Goal: Check status: Check status

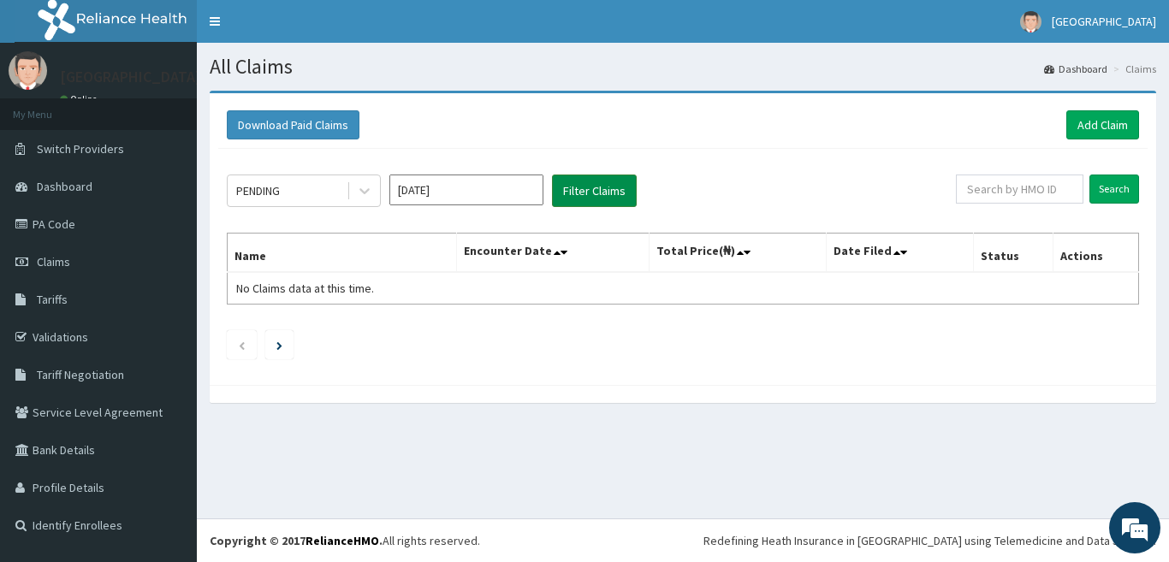
click at [578, 187] on button "Filter Claims" at bounding box center [594, 191] width 85 height 33
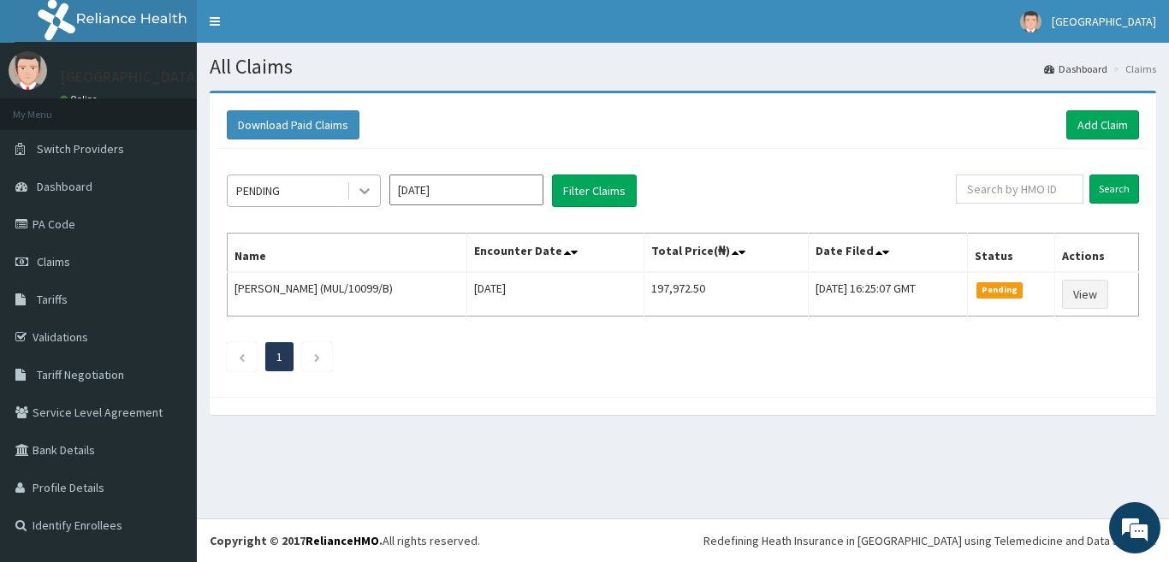
click at [356, 198] on icon at bounding box center [364, 190] width 17 height 17
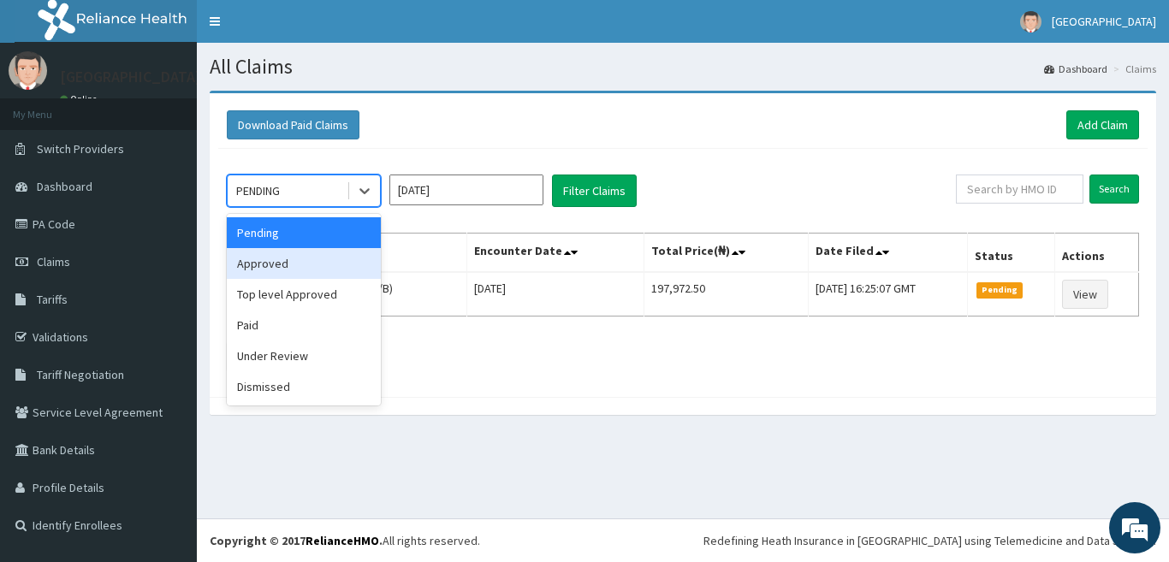
click at [297, 278] on div "Approved" at bounding box center [304, 263] width 154 height 31
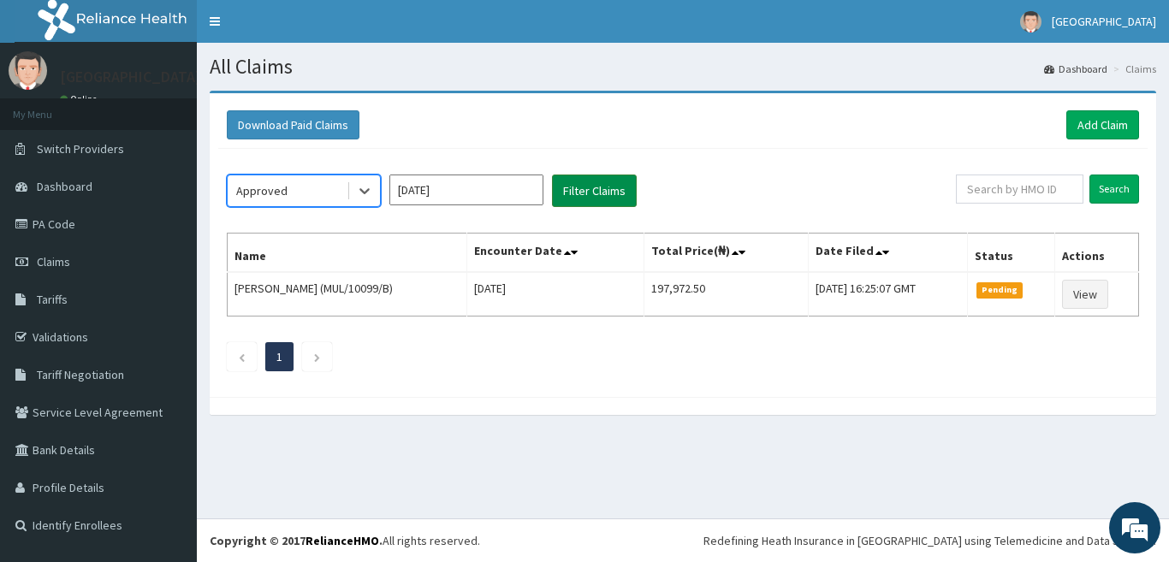
click at [586, 187] on button "Filter Claims" at bounding box center [594, 191] width 85 height 33
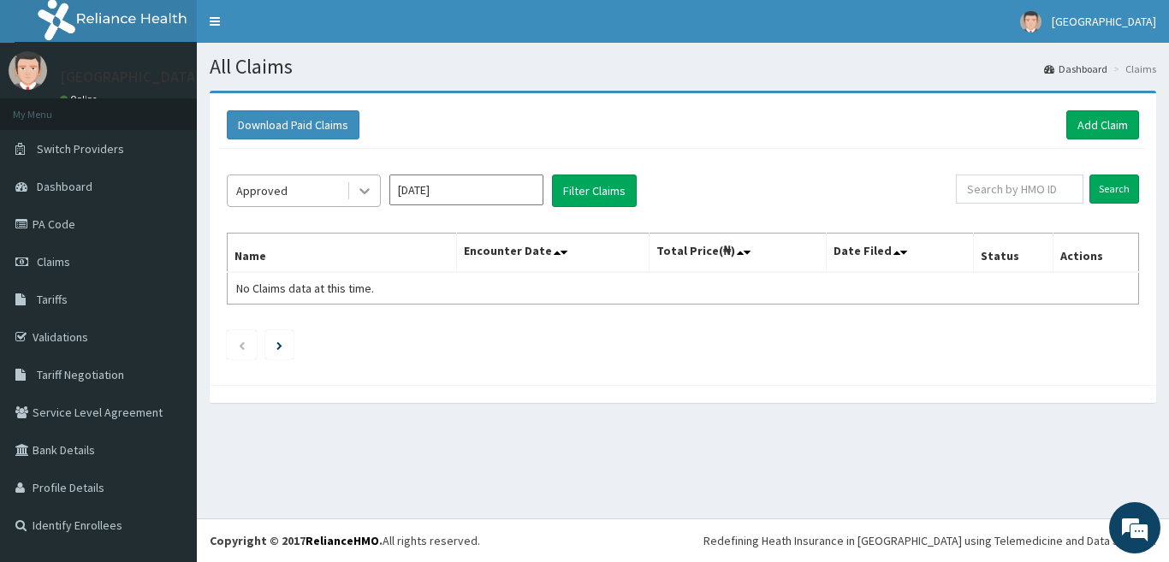
click at [360, 190] on icon at bounding box center [364, 192] width 10 height 6
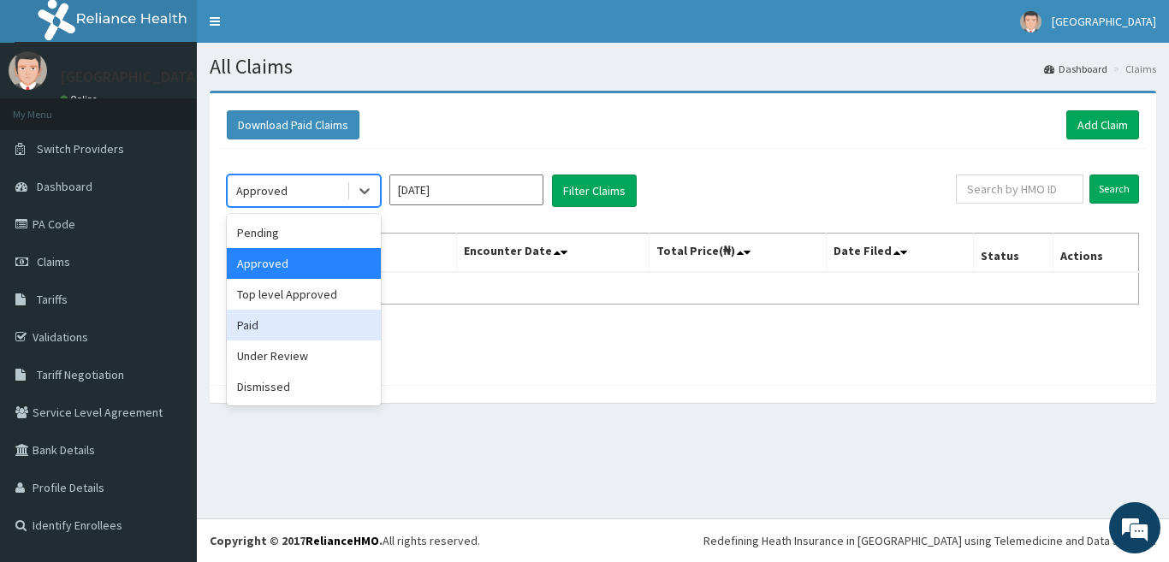
click at [291, 329] on div "Paid" at bounding box center [304, 325] width 154 height 31
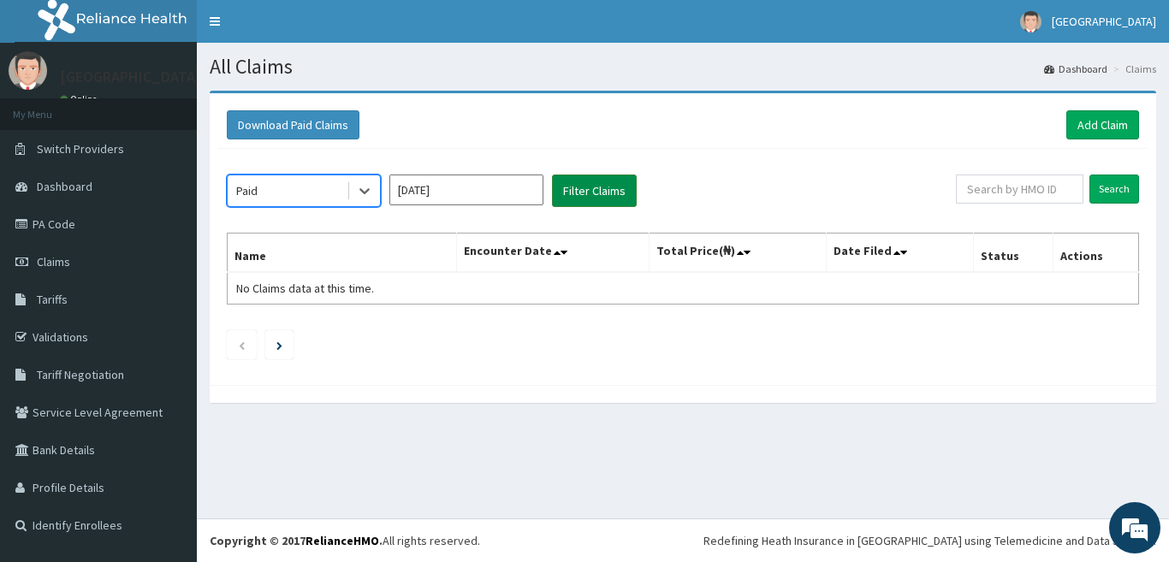
click at [626, 198] on button "Filter Claims" at bounding box center [594, 191] width 85 height 33
click at [625, 198] on button "Filter Claims" at bounding box center [594, 191] width 85 height 33
click at [365, 191] on icon at bounding box center [364, 190] width 17 height 17
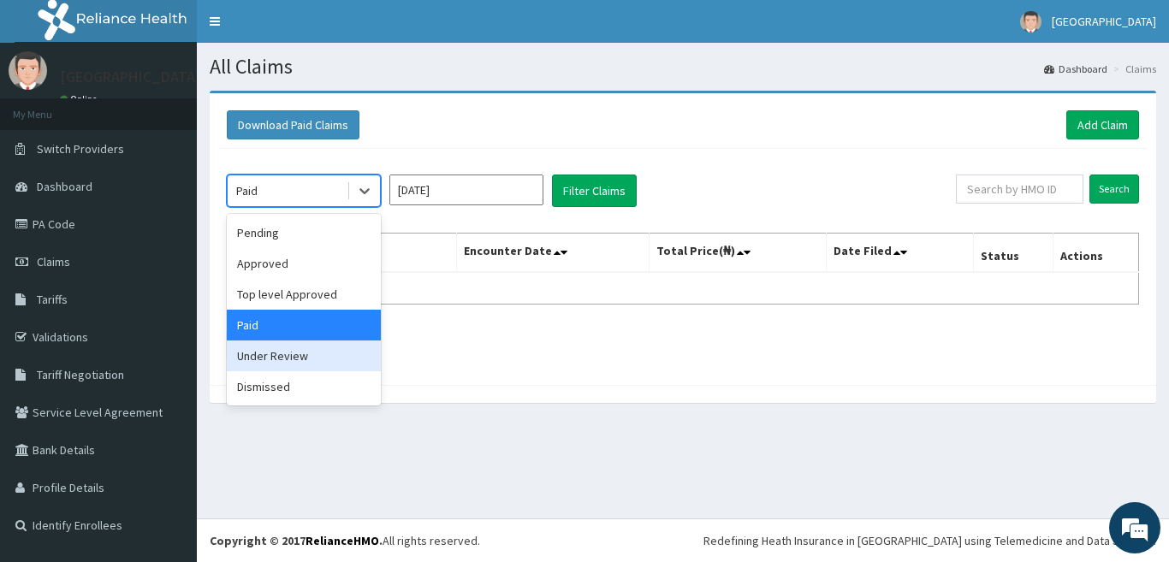
click at [337, 352] on div "Under Review" at bounding box center [304, 356] width 154 height 31
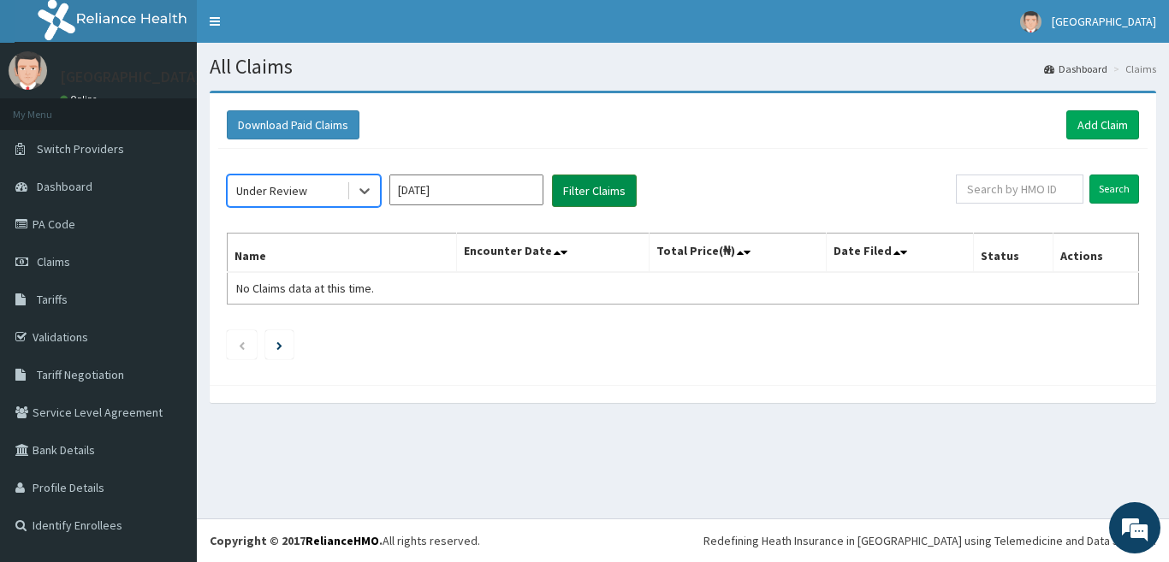
click at [586, 186] on button "Filter Claims" at bounding box center [594, 191] width 85 height 33
click at [369, 192] on icon at bounding box center [364, 190] width 17 height 17
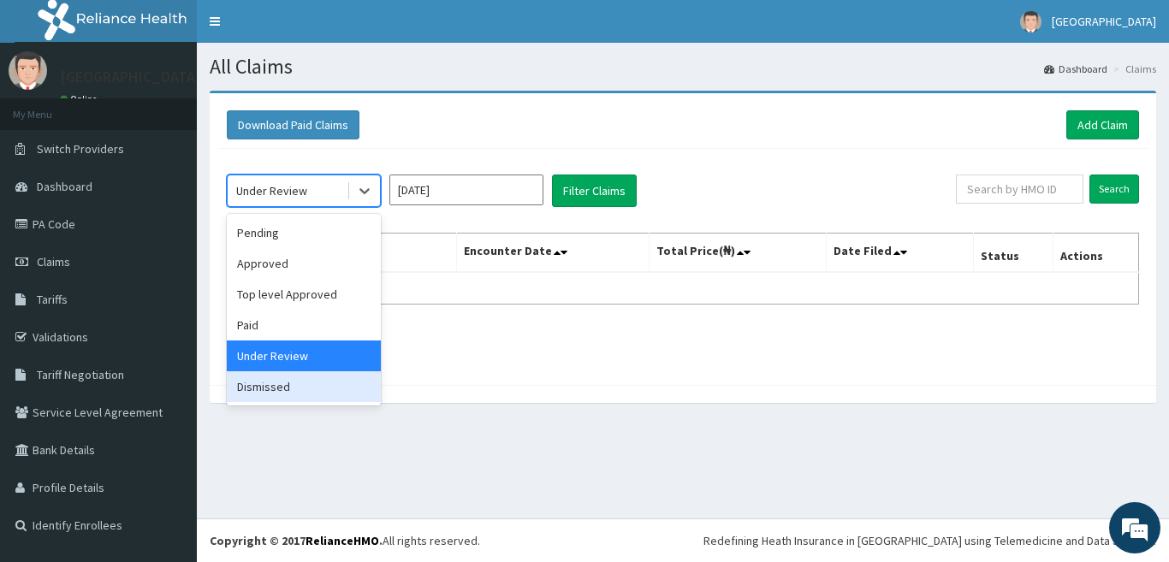
click at [313, 385] on div "Dismissed" at bounding box center [304, 386] width 154 height 31
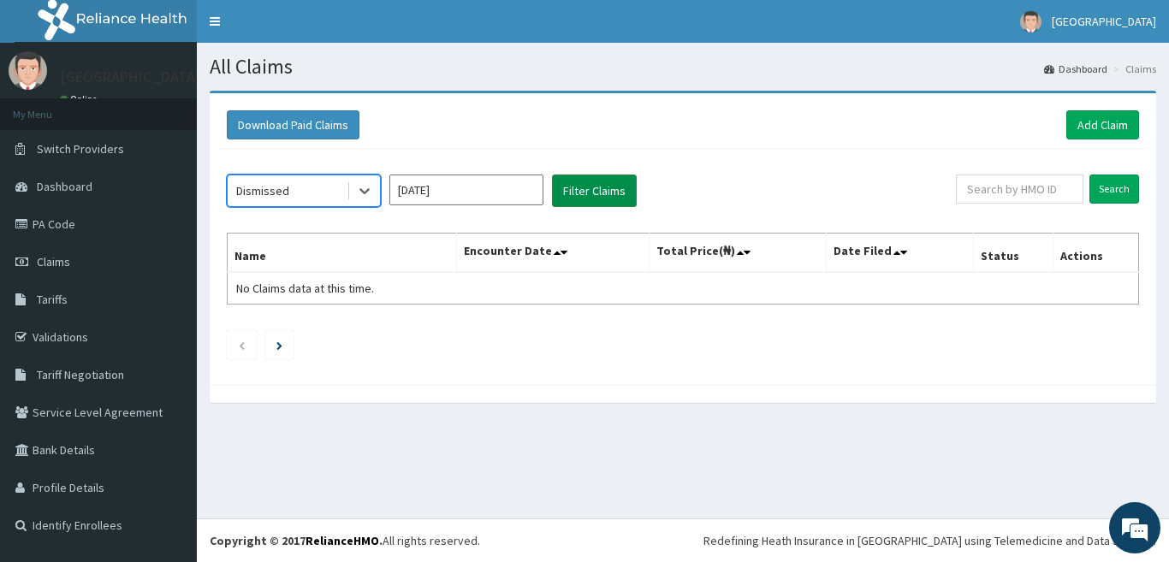
click at [594, 193] on button "Filter Claims" at bounding box center [594, 191] width 85 height 33
click at [365, 189] on icon at bounding box center [364, 190] width 17 height 17
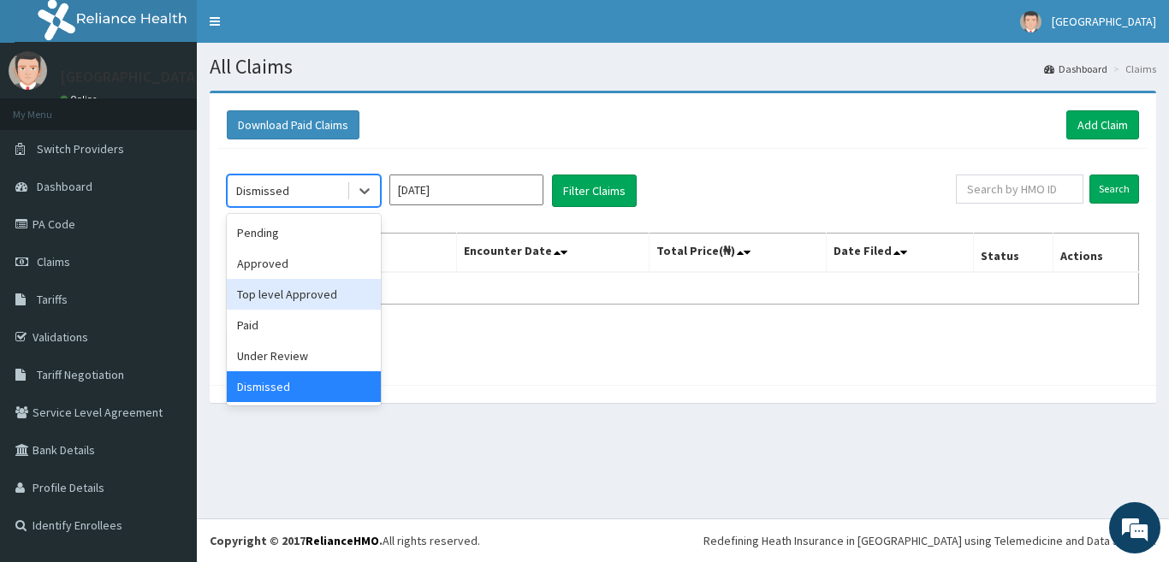
click at [326, 291] on div "Top level Approved" at bounding box center [304, 294] width 154 height 31
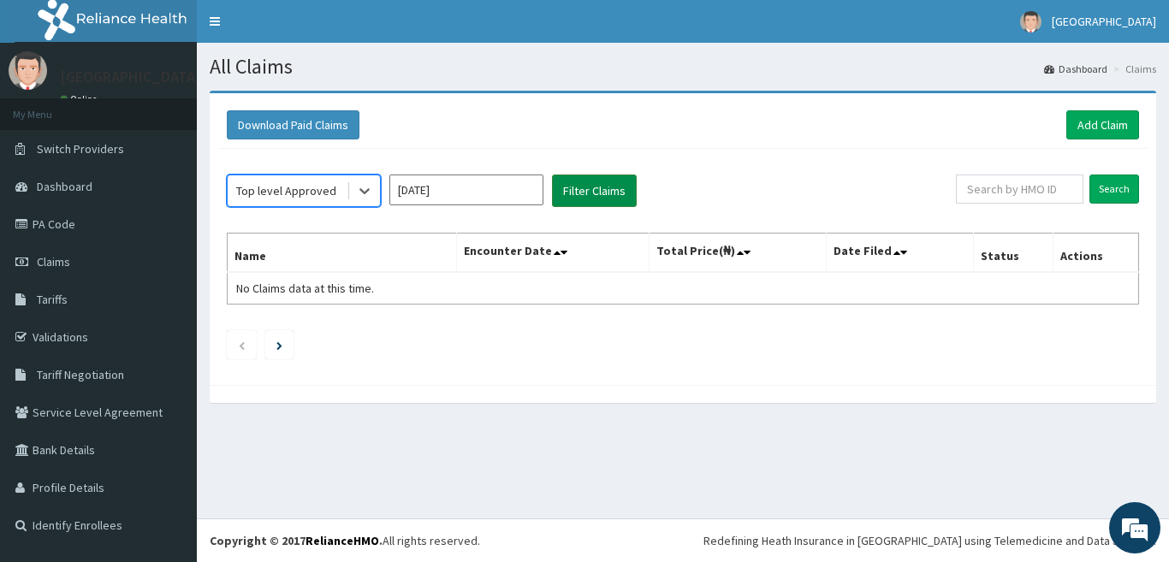
click at [591, 188] on button "Filter Claims" at bounding box center [594, 191] width 85 height 33
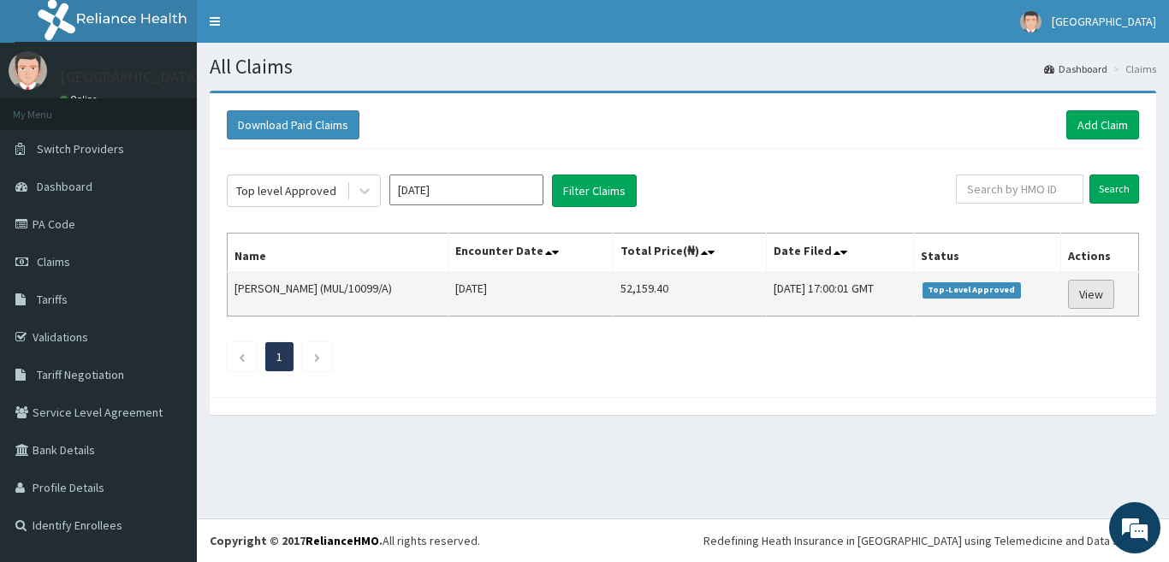
click at [1104, 300] on link "View" at bounding box center [1091, 294] width 46 height 29
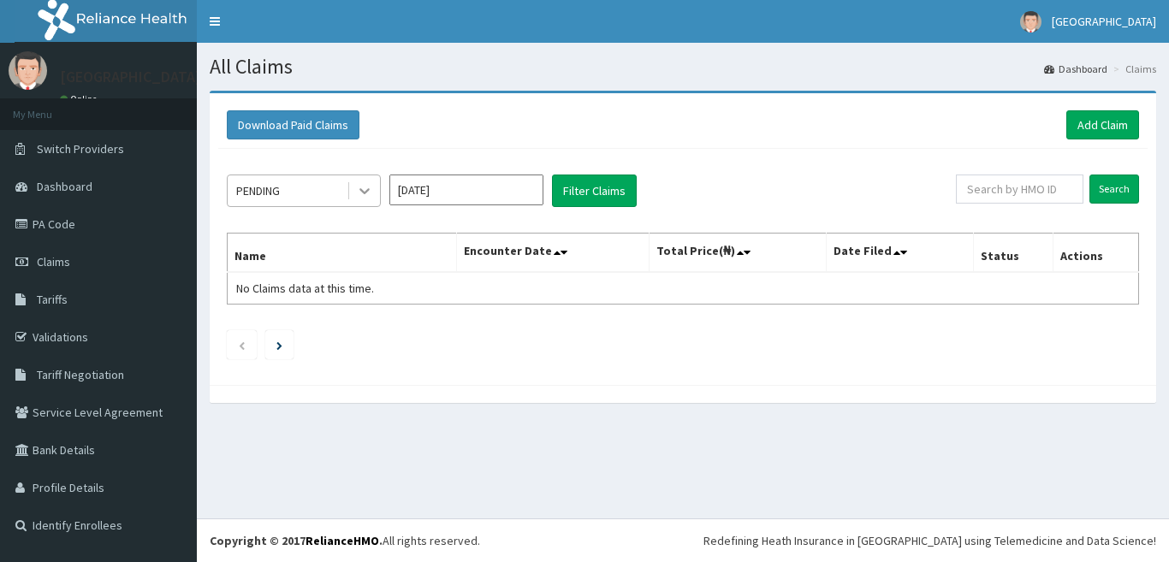
click at [366, 189] on icon at bounding box center [364, 190] width 17 height 17
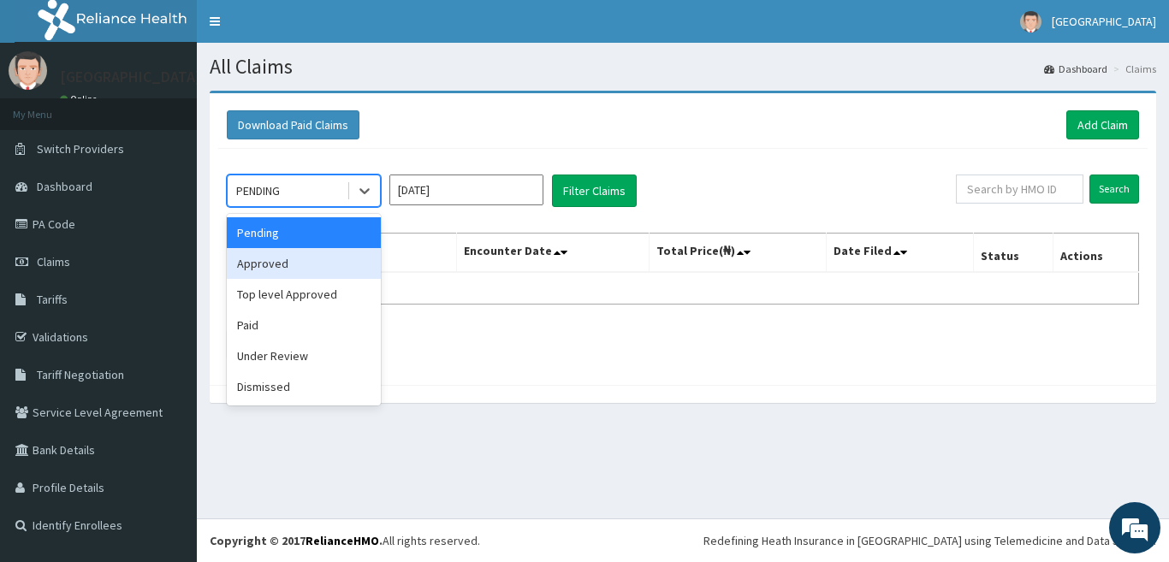
drag, startPoint x: 366, startPoint y: 189, endPoint x: 301, endPoint y: 258, distance: 95.1
click at [303, 257] on div "Approved" at bounding box center [304, 263] width 154 height 31
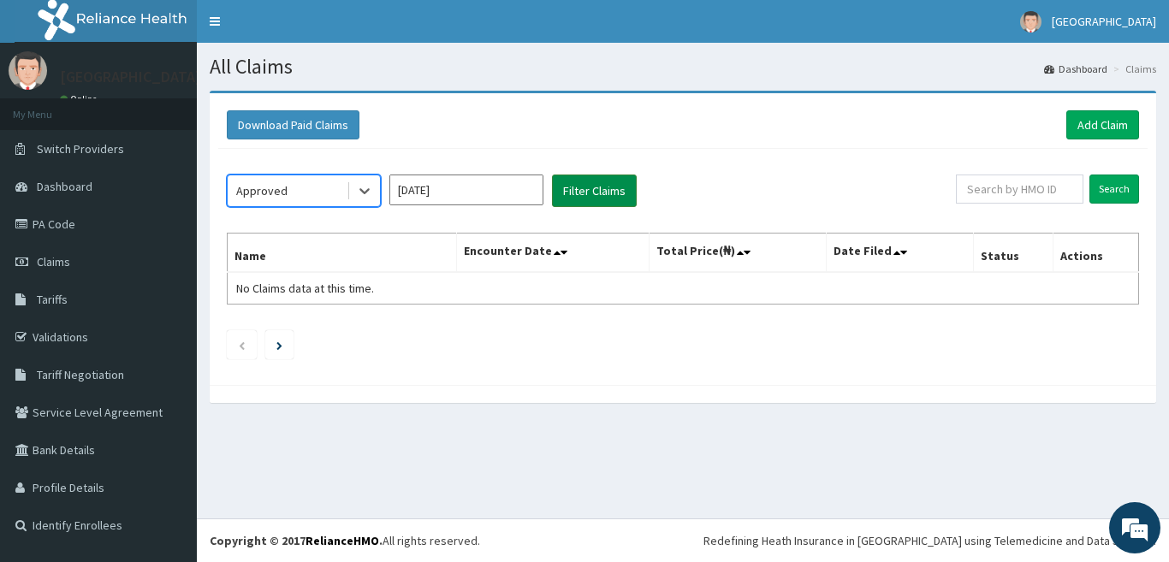
click at [615, 181] on button "Filter Claims" at bounding box center [594, 191] width 85 height 33
click at [371, 198] on icon at bounding box center [364, 190] width 17 height 17
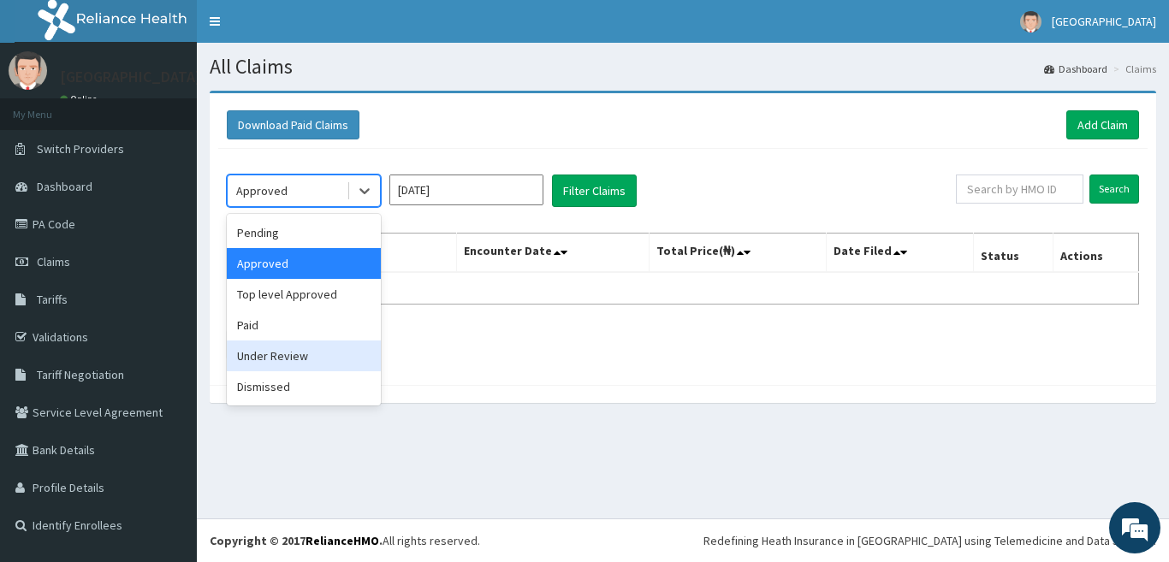
click at [297, 358] on div "Under Review" at bounding box center [304, 356] width 154 height 31
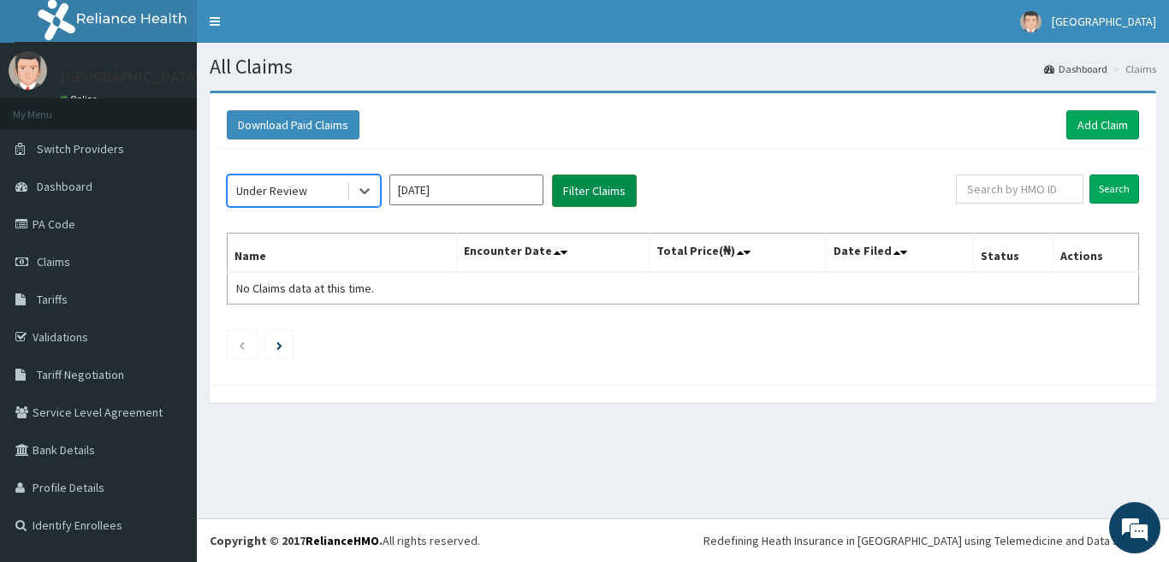
click at [609, 201] on button "Filter Claims" at bounding box center [594, 191] width 85 height 33
click at [365, 188] on icon at bounding box center [364, 190] width 17 height 17
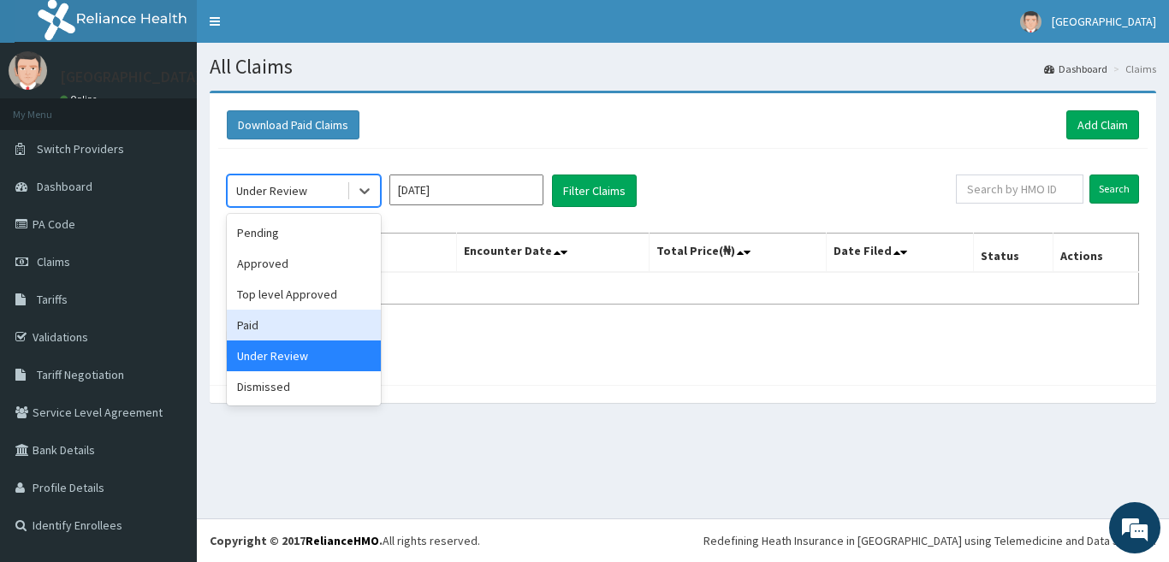
click at [296, 323] on div "Paid" at bounding box center [304, 325] width 154 height 31
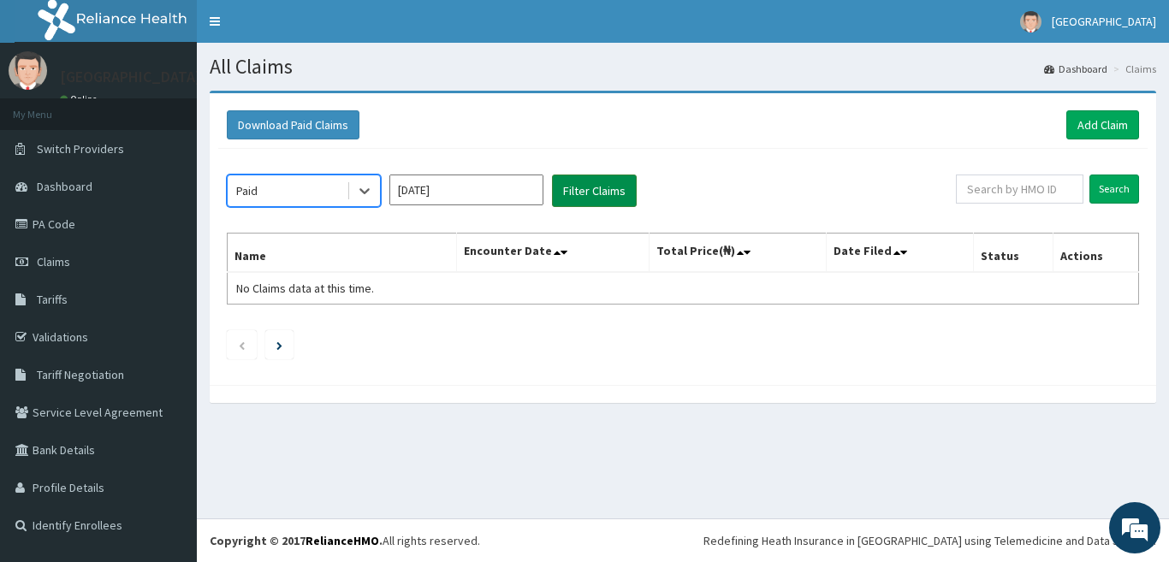
click at [590, 199] on button "Filter Claims" at bounding box center [594, 191] width 85 height 33
click at [469, 195] on input "Oct 2025" at bounding box center [466, 190] width 154 height 31
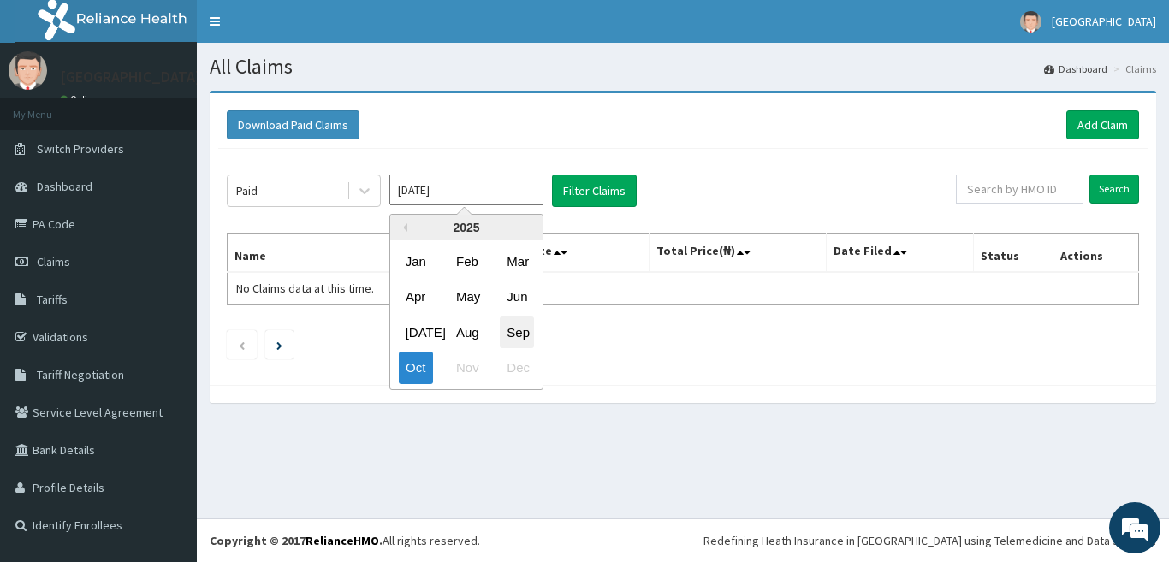
click at [518, 334] on div "Sep" at bounding box center [517, 333] width 34 height 32
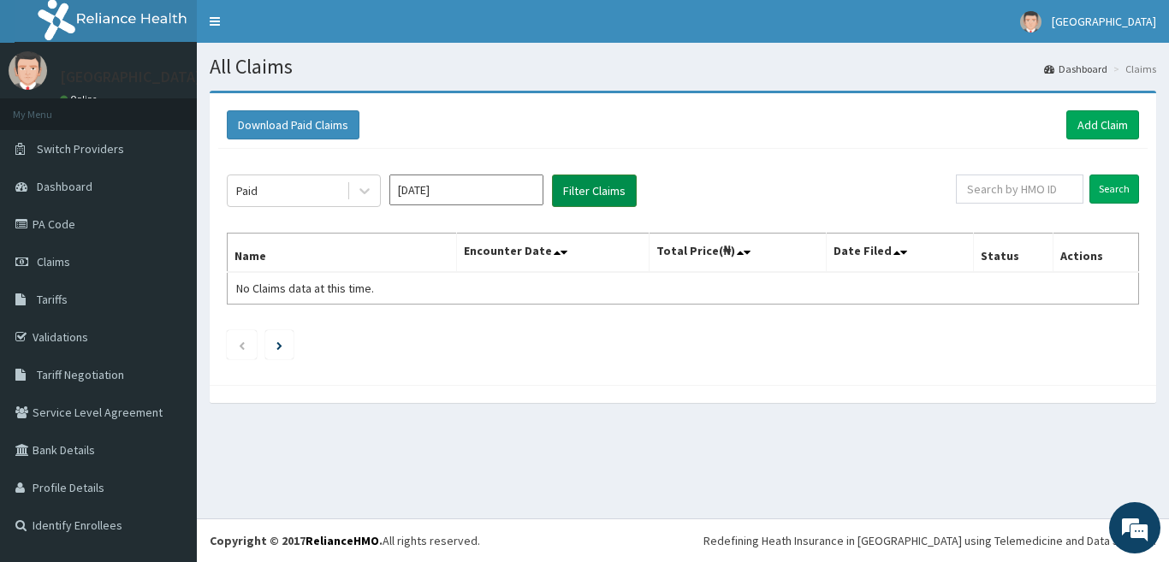
click at [617, 190] on button "Filter Claims" at bounding box center [594, 191] width 85 height 33
click at [368, 196] on icon at bounding box center [364, 190] width 17 height 17
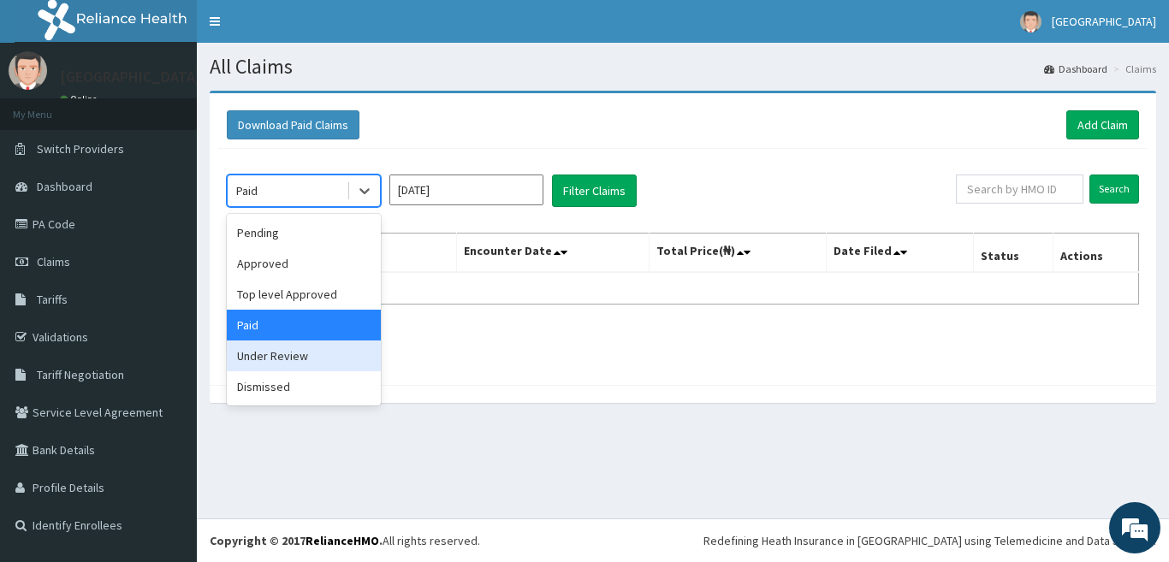
click at [292, 359] on div "Under Review" at bounding box center [304, 356] width 154 height 31
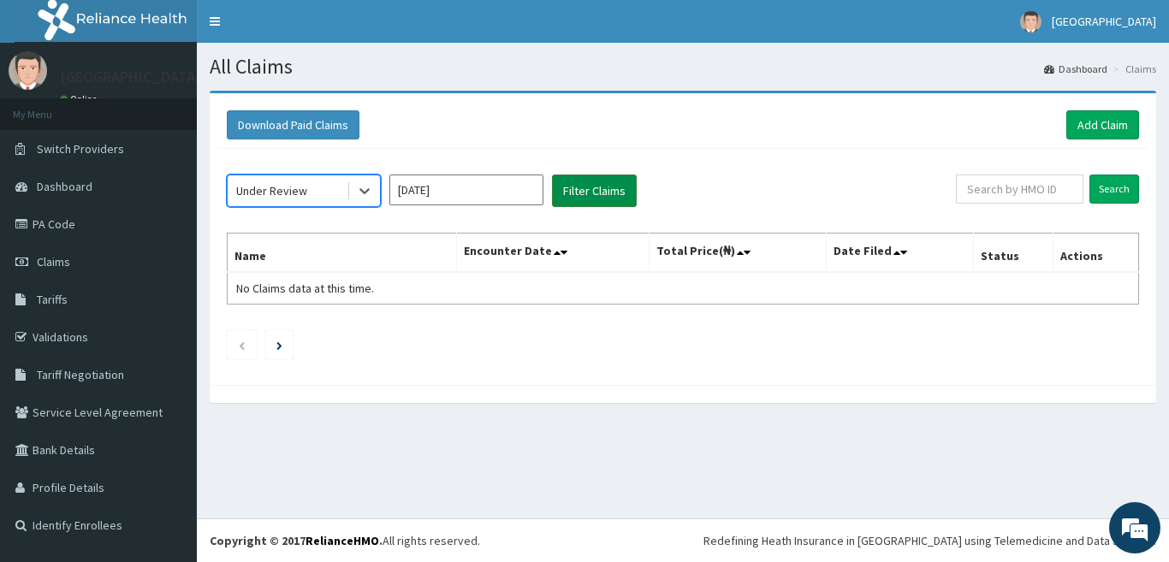
click at [605, 196] on button "Filter Claims" at bounding box center [594, 191] width 85 height 33
click at [365, 191] on icon at bounding box center [364, 190] width 17 height 17
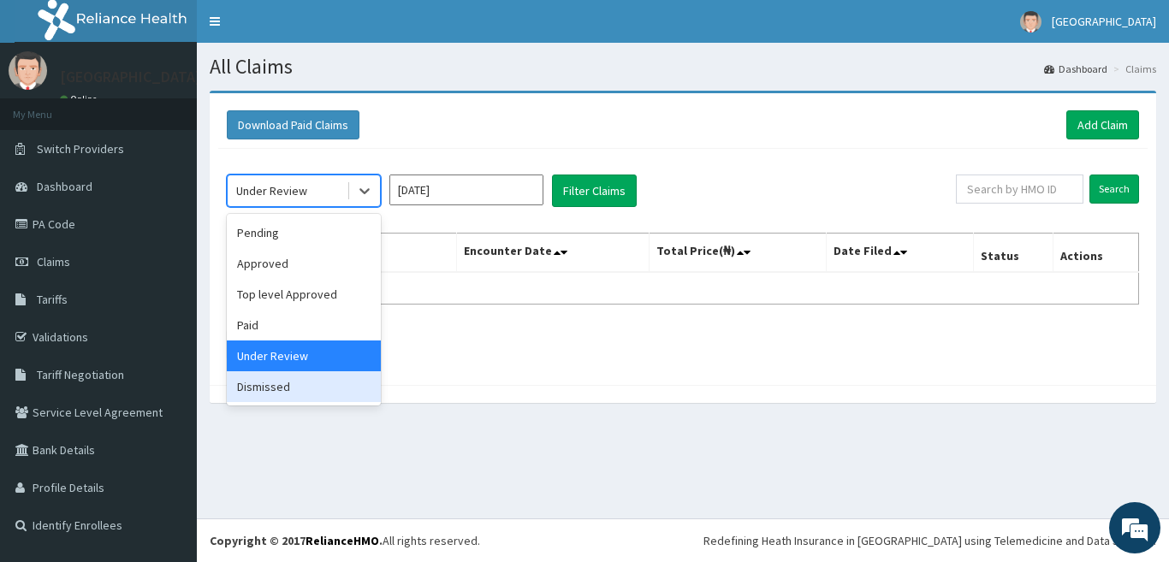
click at [307, 387] on div "Dismissed" at bounding box center [304, 386] width 154 height 31
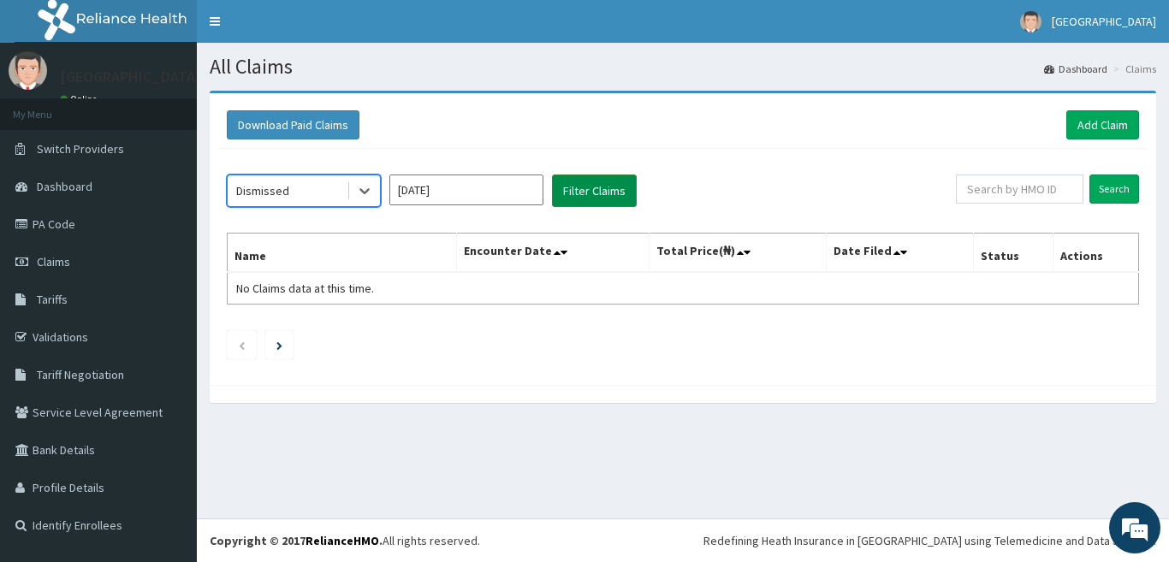
click at [618, 196] on button "Filter Claims" at bounding box center [594, 191] width 85 height 33
click at [488, 195] on input "Sep 2025" at bounding box center [466, 190] width 154 height 31
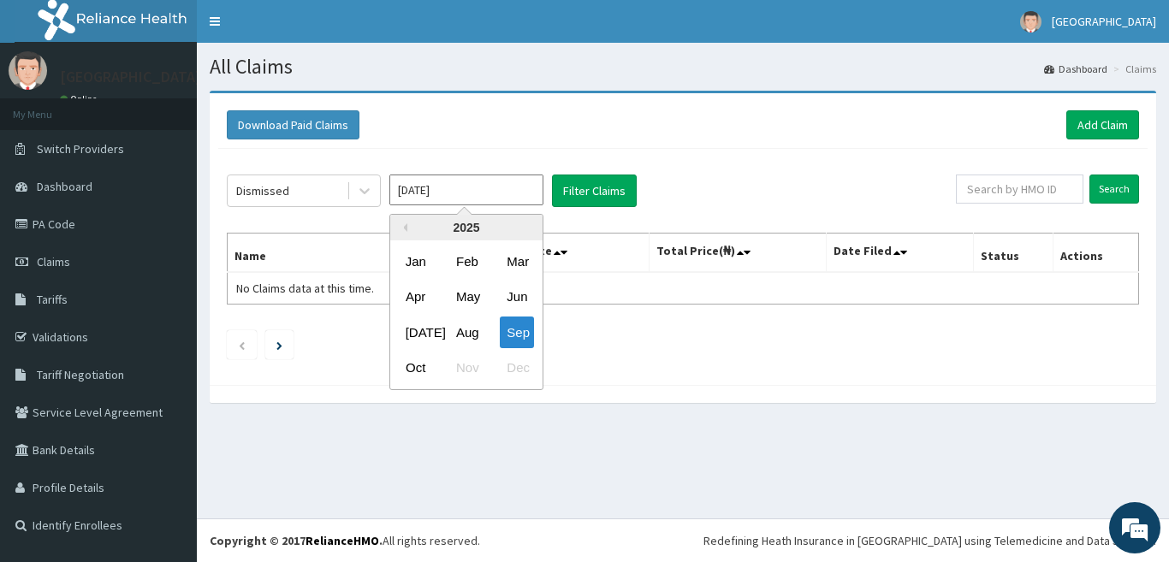
drag, startPoint x: 668, startPoint y: 342, endPoint x: 504, endPoint y: 241, distance: 192.2
click at [668, 342] on ul at bounding box center [683, 344] width 912 height 29
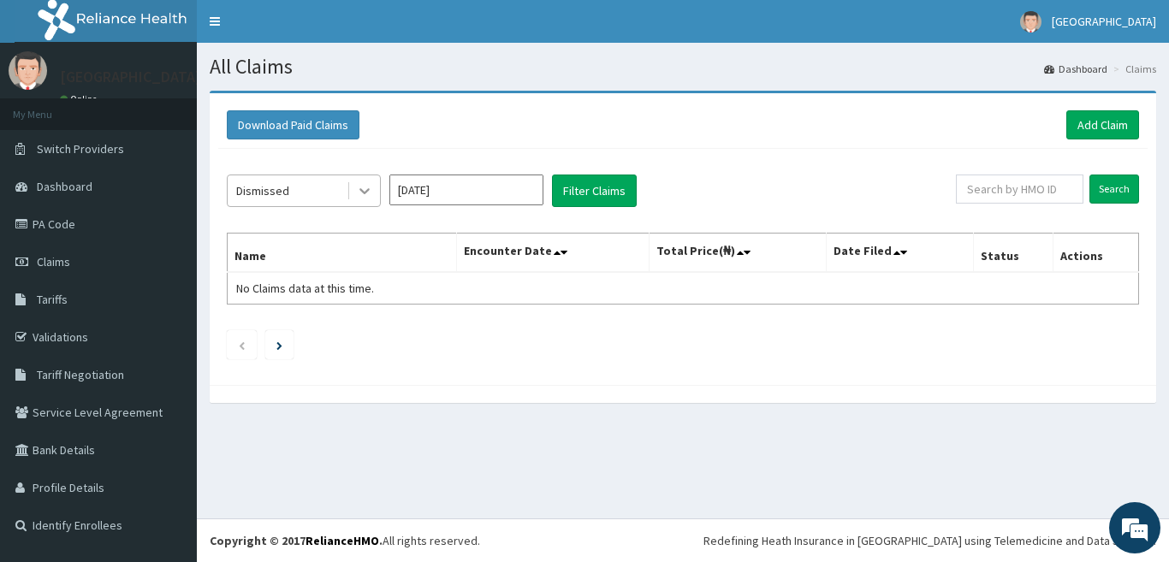
click at [377, 183] on div at bounding box center [364, 190] width 31 height 31
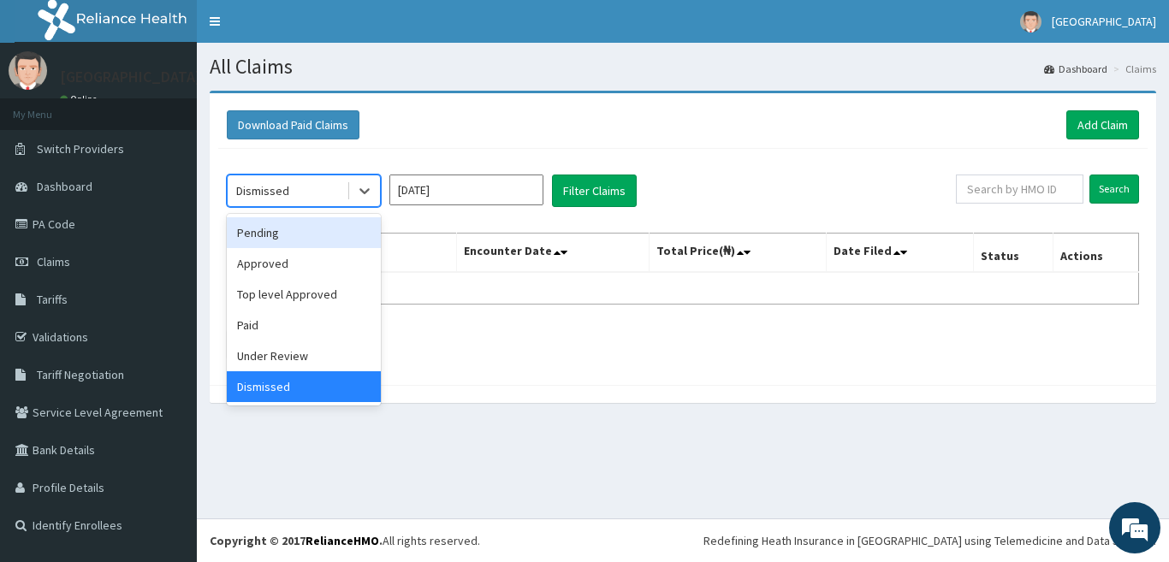
click at [318, 241] on div "Pending" at bounding box center [304, 232] width 154 height 31
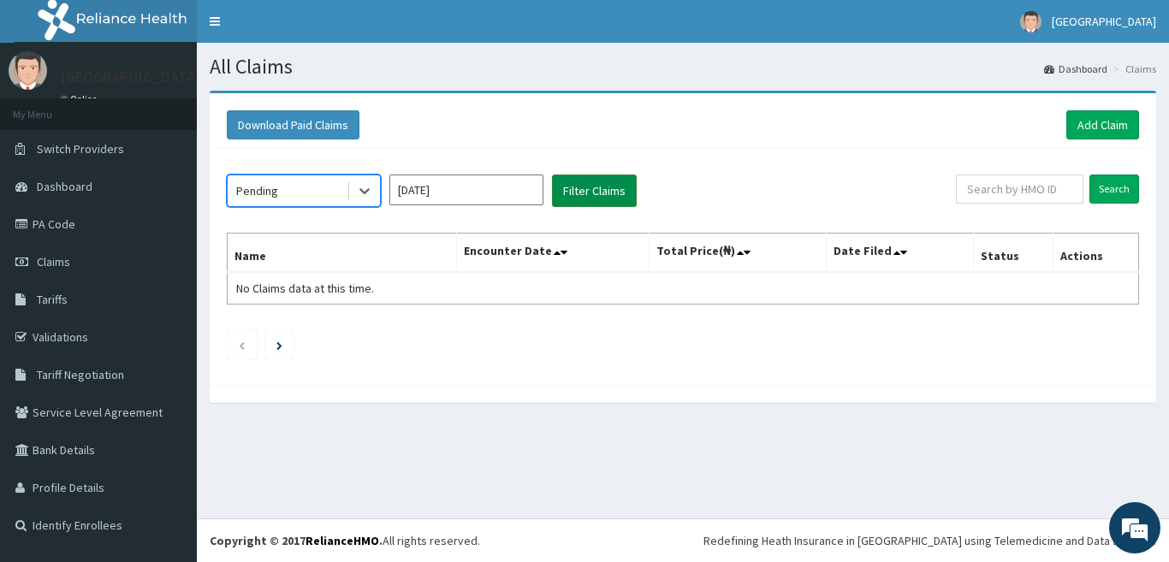
click at [589, 191] on button "Filter Claims" at bounding box center [594, 191] width 85 height 33
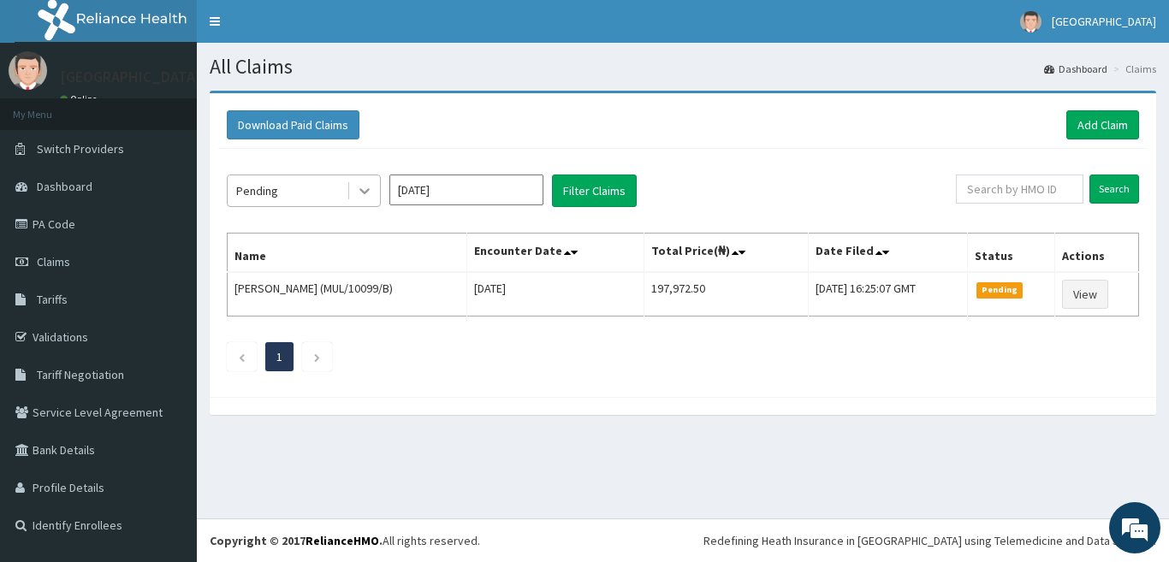
click at [371, 196] on icon at bounding box center [364, 190] width 17 height 17
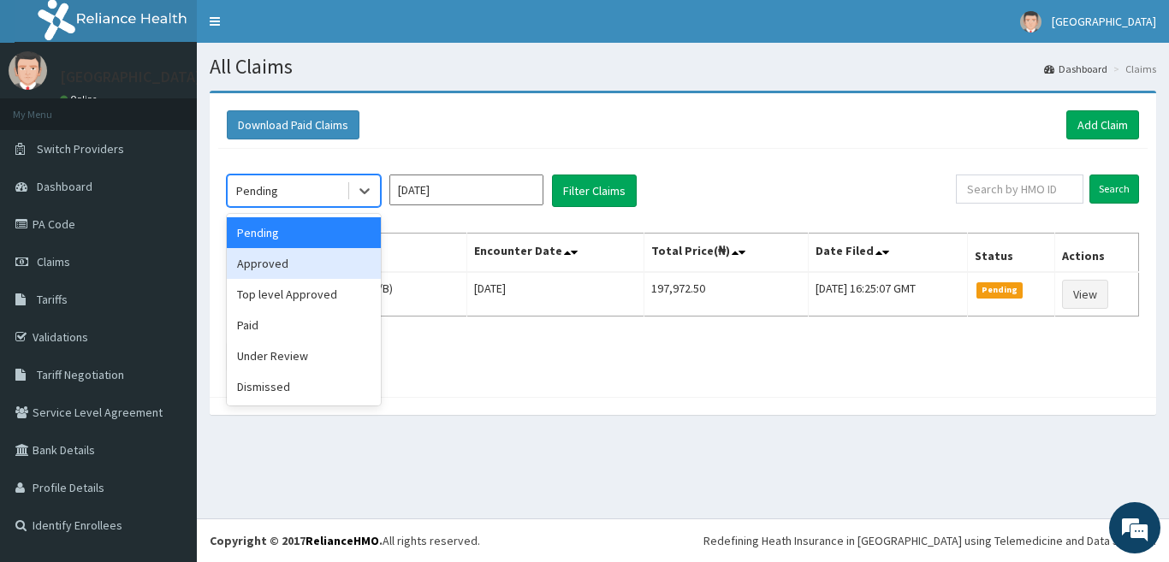
click at [319, 264] on div "Approved" at bounding box center [304, 263] width 154 height 31
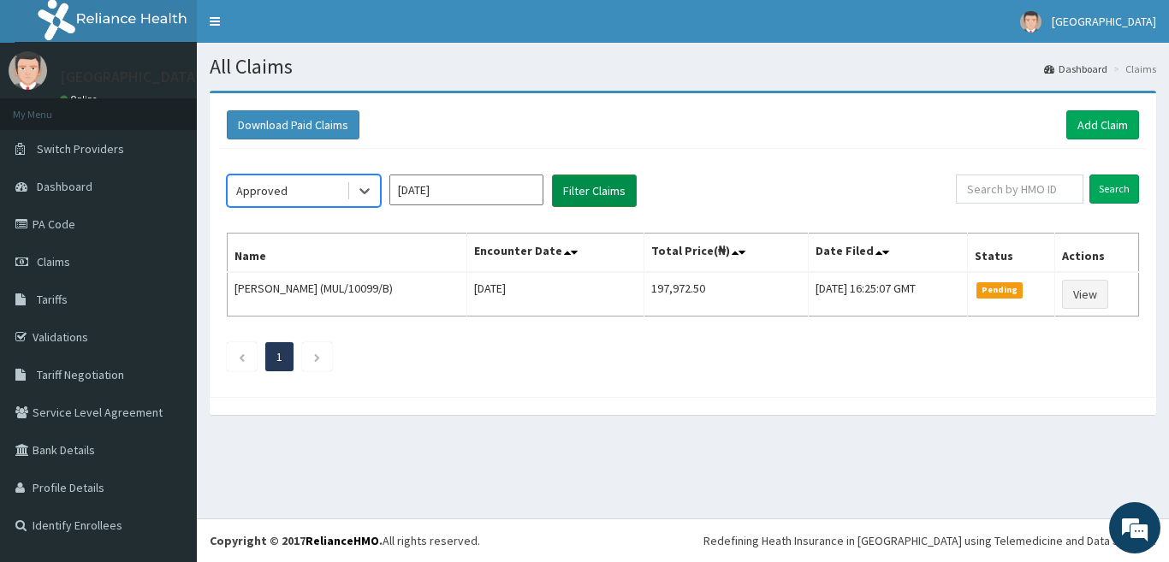
click at [614, 182] on button "Filter Claims" at bounding box center [594, 191] width 85 height 33
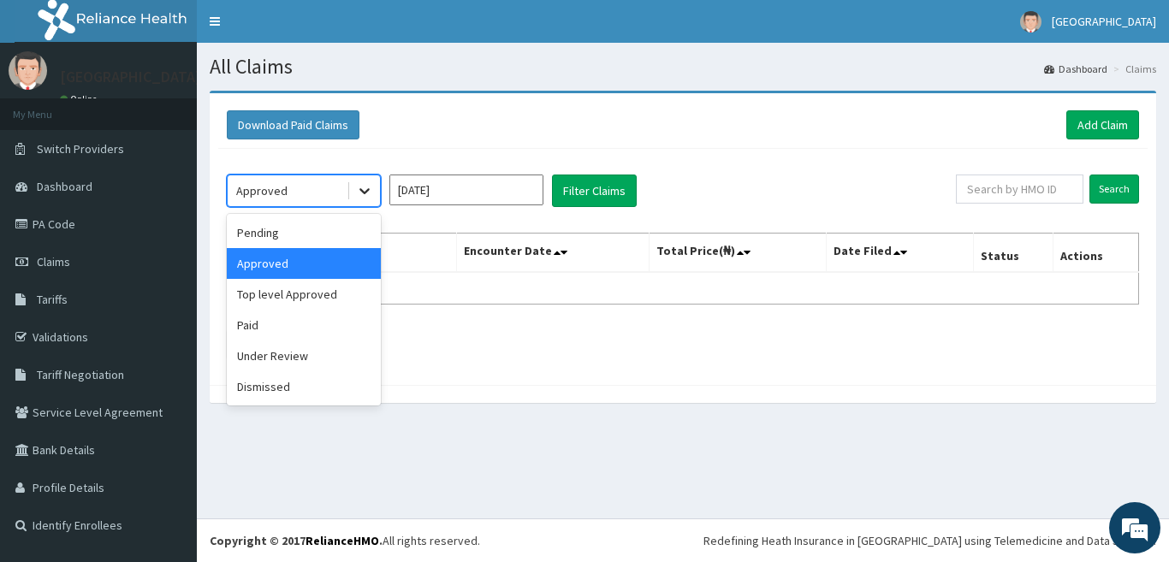
click at [377, 187] on div at bounding box center [364, 190] width 31 height 31
click at [303, 286] on div "Top level Approved" at bounding box center [304, 294] width 154 height 31
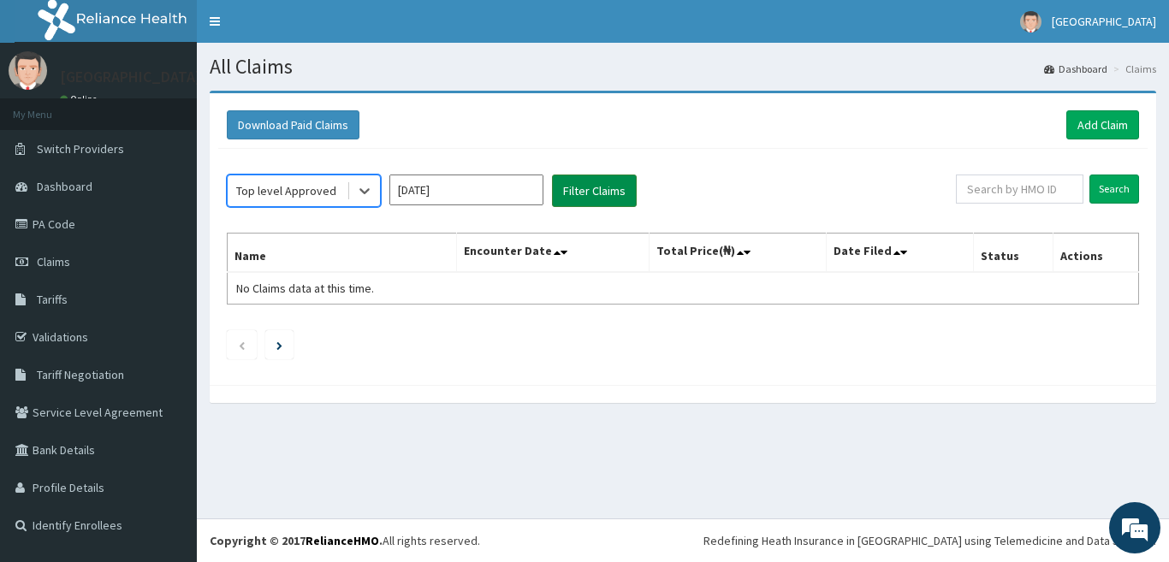
click at [589, 193] on button "Filter Claims" at bounding box center [594, 191] width 85 height 33
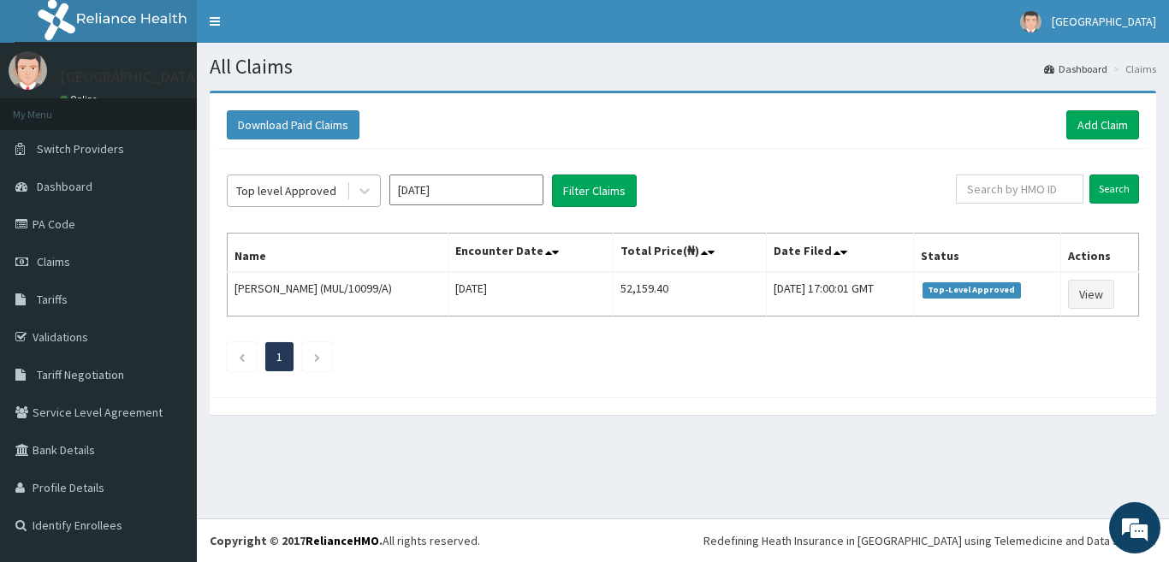
click at [324, 184] on div "Top level Approved" at bounding box center [286, 190] width 100 height 17
click at [464, 192] on input "Sep 2025" at bounding box center [466, 190] width 154 height 31
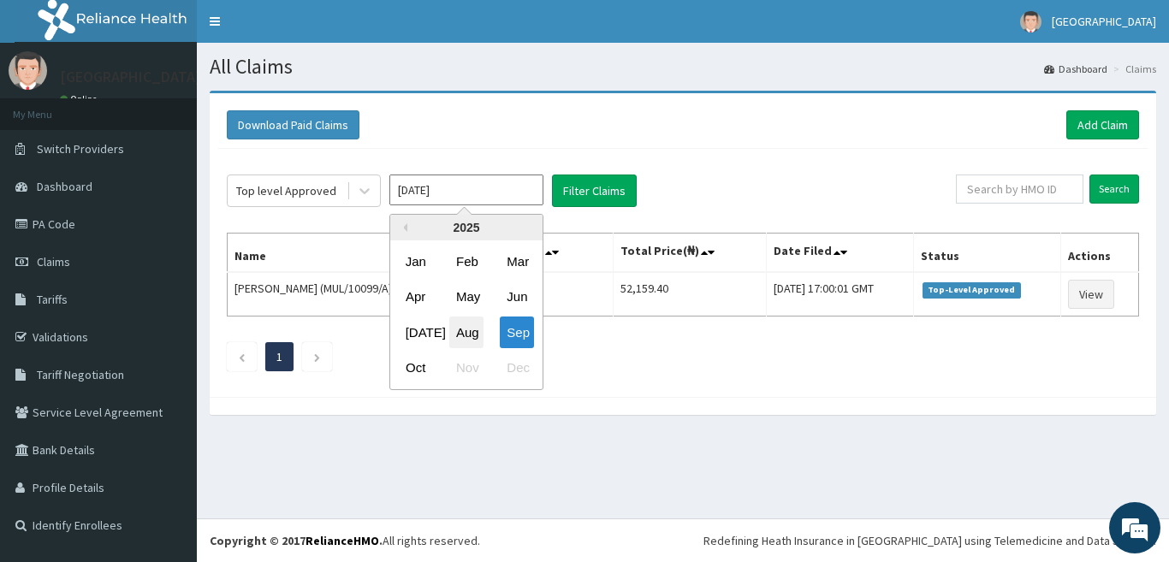
click at [469, 330] on div "Aug" at bounding box center [466, 333] width 34 height 32
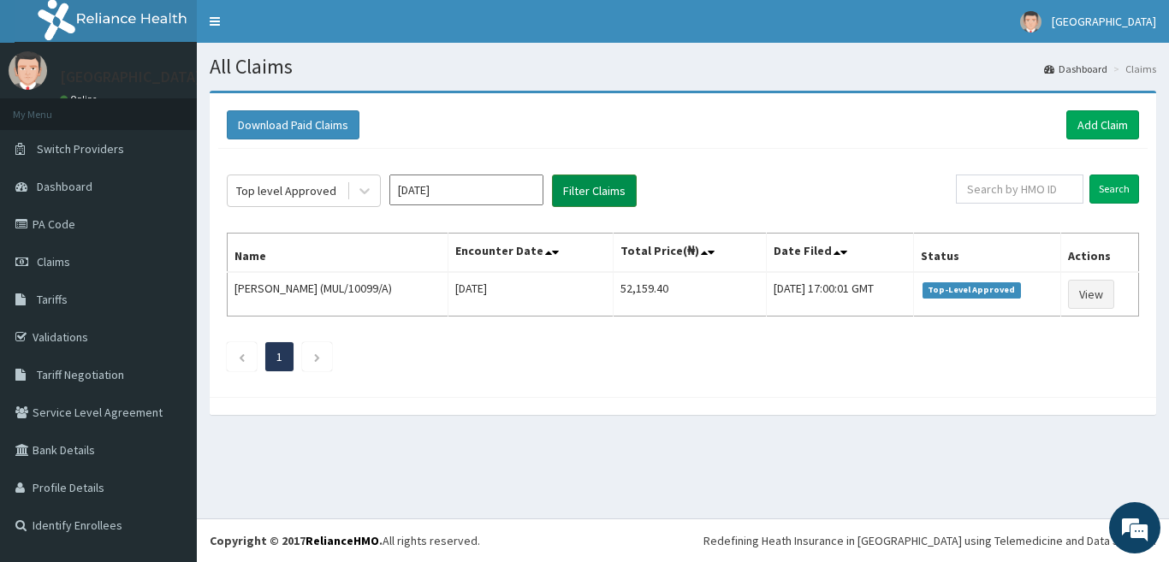
click at [600, 192] on button "Filter Claims" at bounding box center [594, 191] width 85 height 33
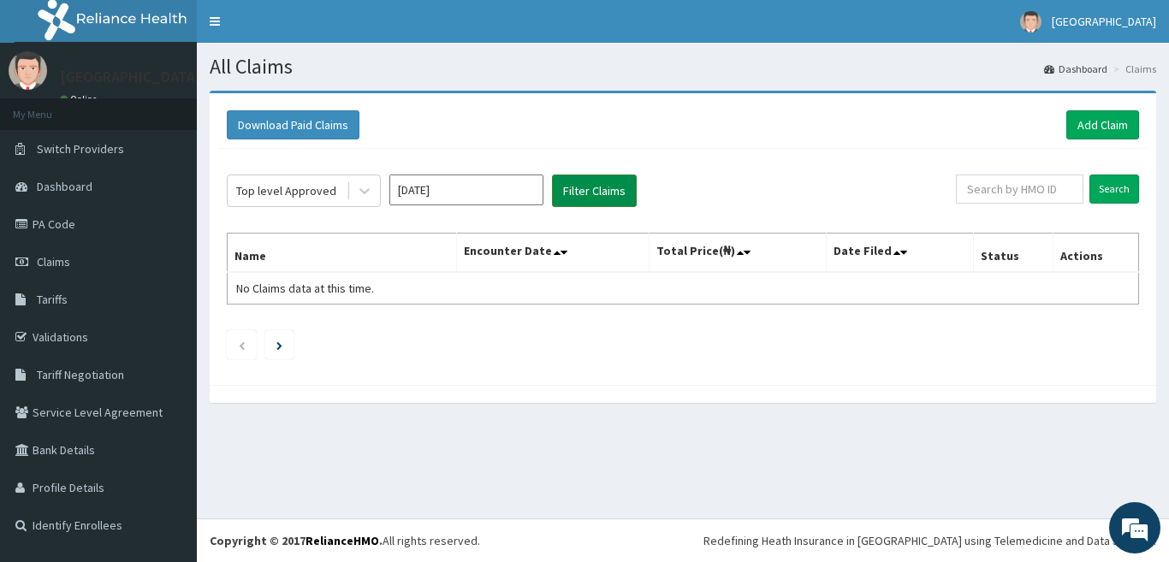
click at [600, 192] on button "Filter Claims" at bounding box center [594, 191] width 85 height 33
click at [369, 187] on icon at bounding box center [364, 190] width 17 height 17
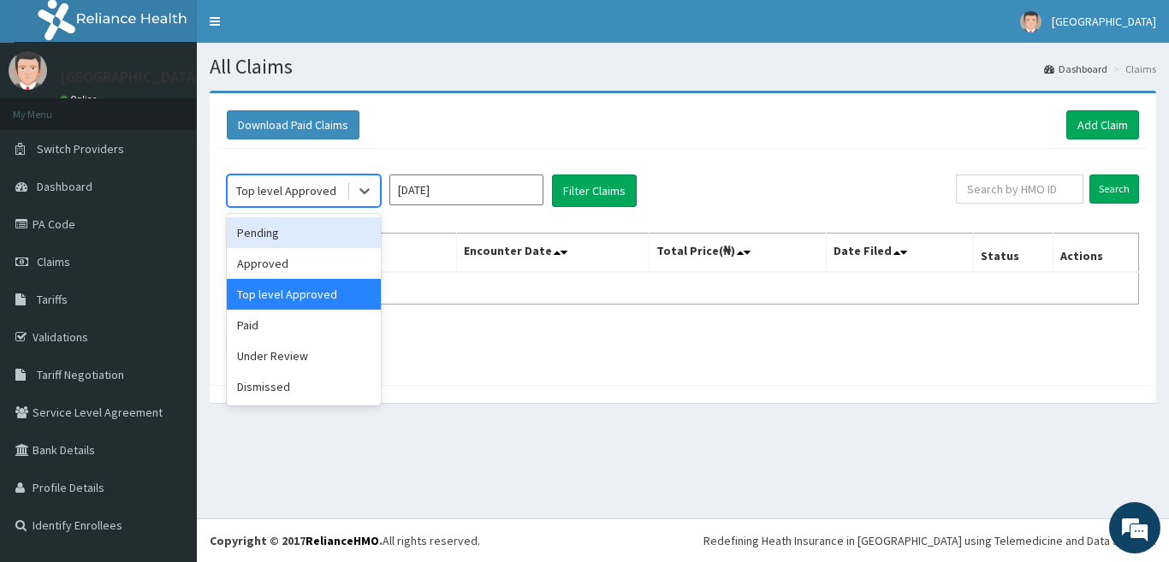
click at [335, 233] on div "Pending" at bounding box center [304, 232] width 154 height 31
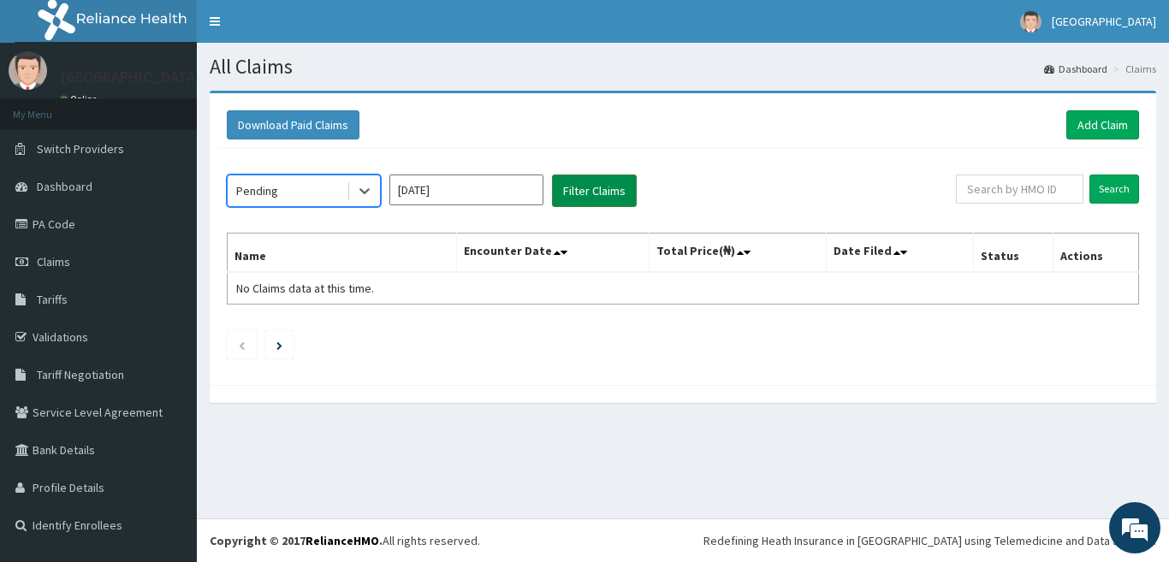
click at [566, 199] on button "Filter Claims" at bounding box center [594, 191] width 85 height 33
click at [365, 193] on icon at bounding box center [364, 192] width 10 height 6
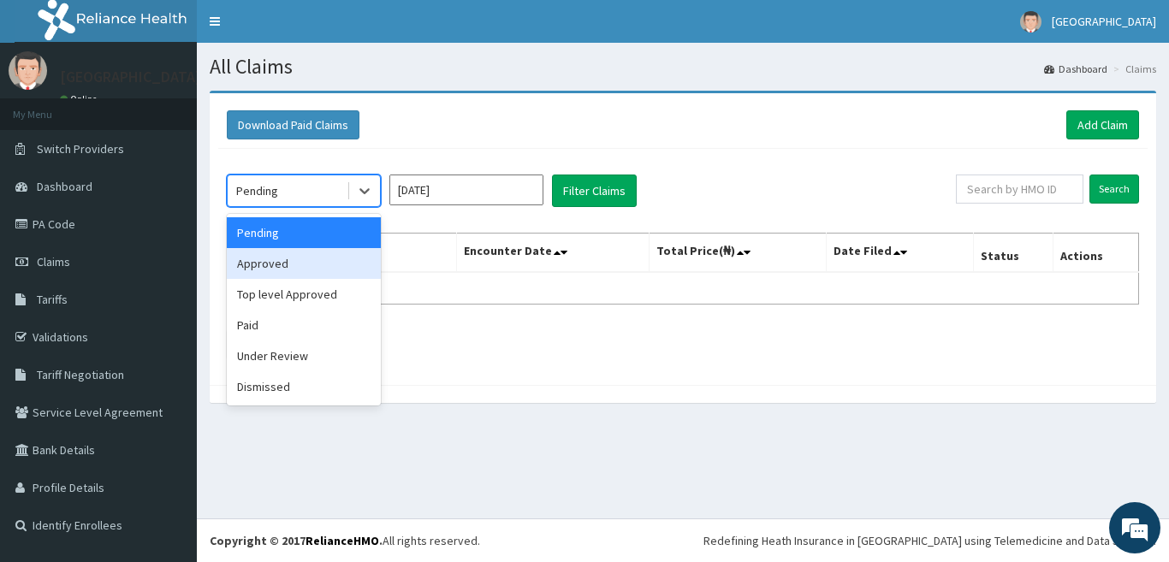
click at [318, 261] on div "Approved" at bounding box center [304, 263] width 154 height 31
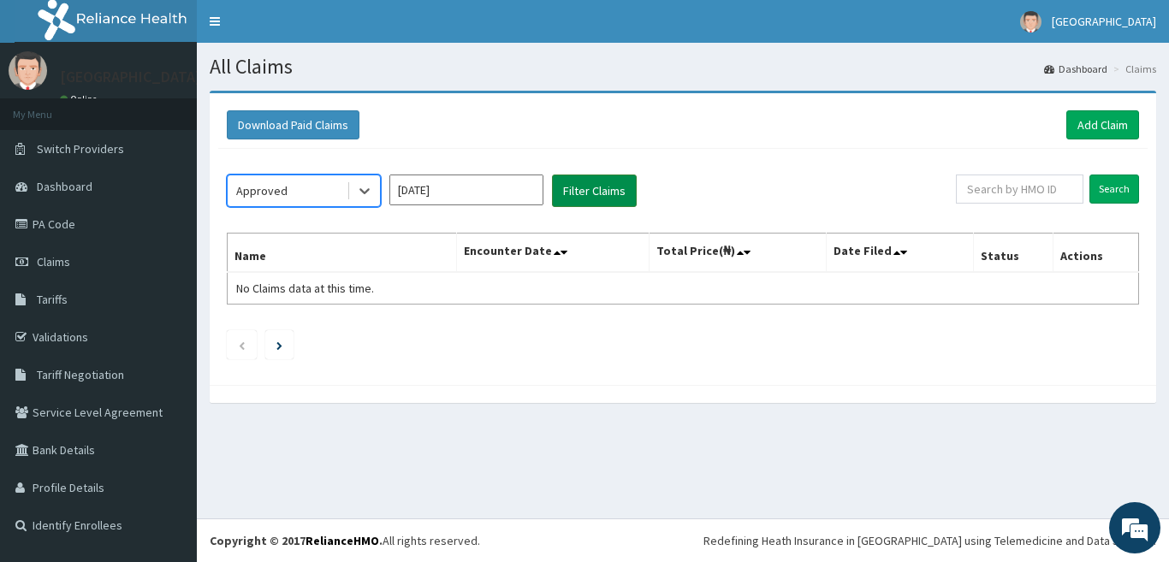
click at [579, 189] on button "Filter Claims" at bounding box center [594, 191] width 85 height 33
click at [362, 199] on icon at bounding box center [364, 190] width 17 height 17
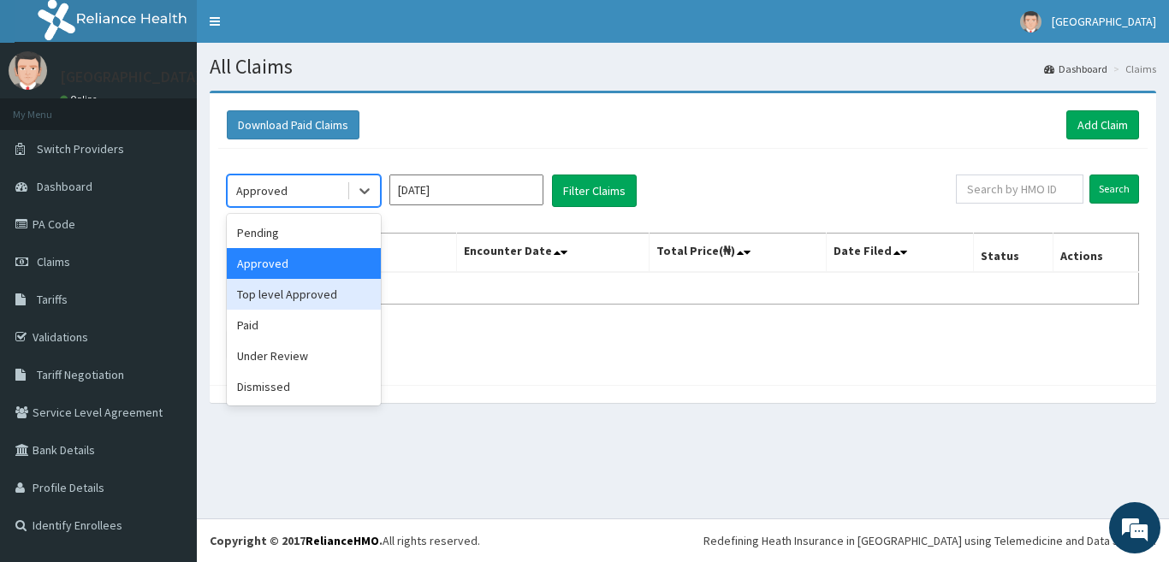
click at [303, 295] on div "Top level Approved" at bounding box center [304, 294] width 154 height 31
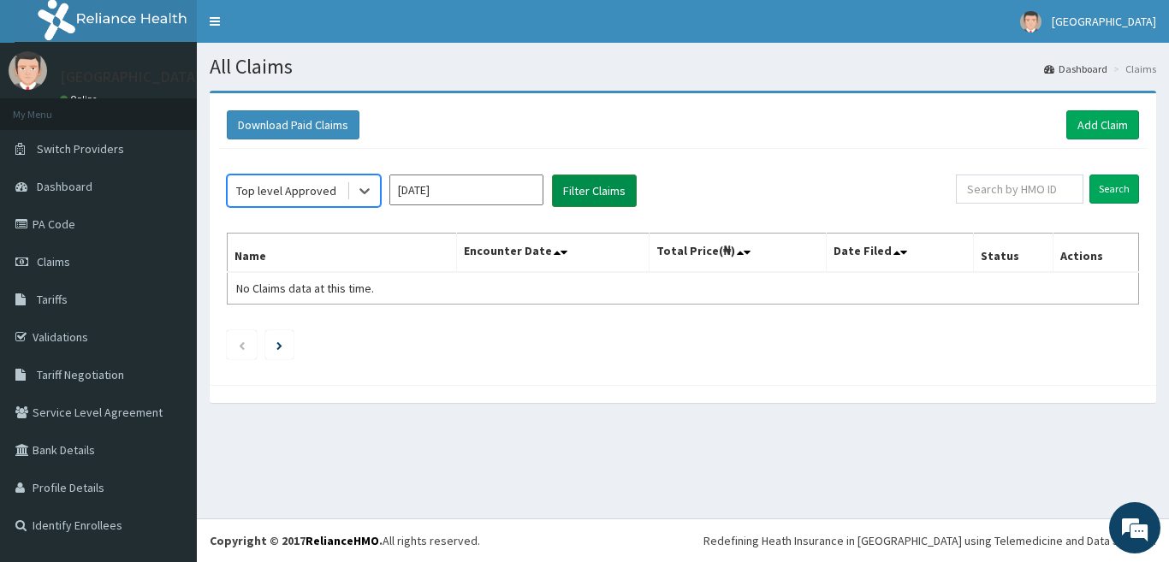
click at [602, 185] on button "Filter Claims" at bounding box center [594, 191] width 85 height 33
click at [358, 193] on icon at bounding box center [364, 190] width 17 height 17
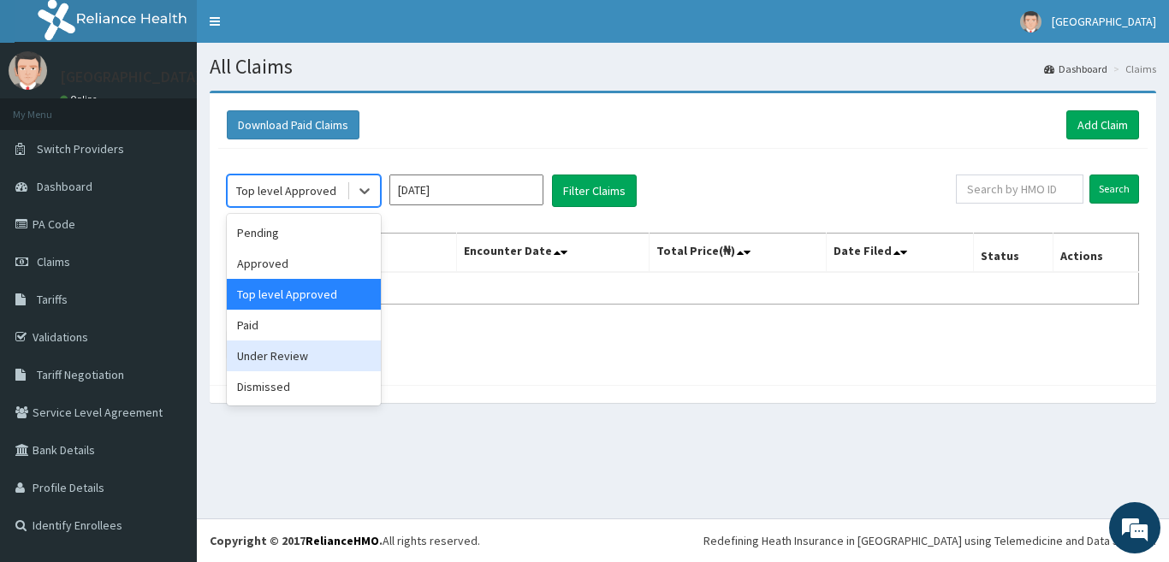
click at [294, 343] on div "Under Review" at bounding box center [304, 356] width 154 height 31
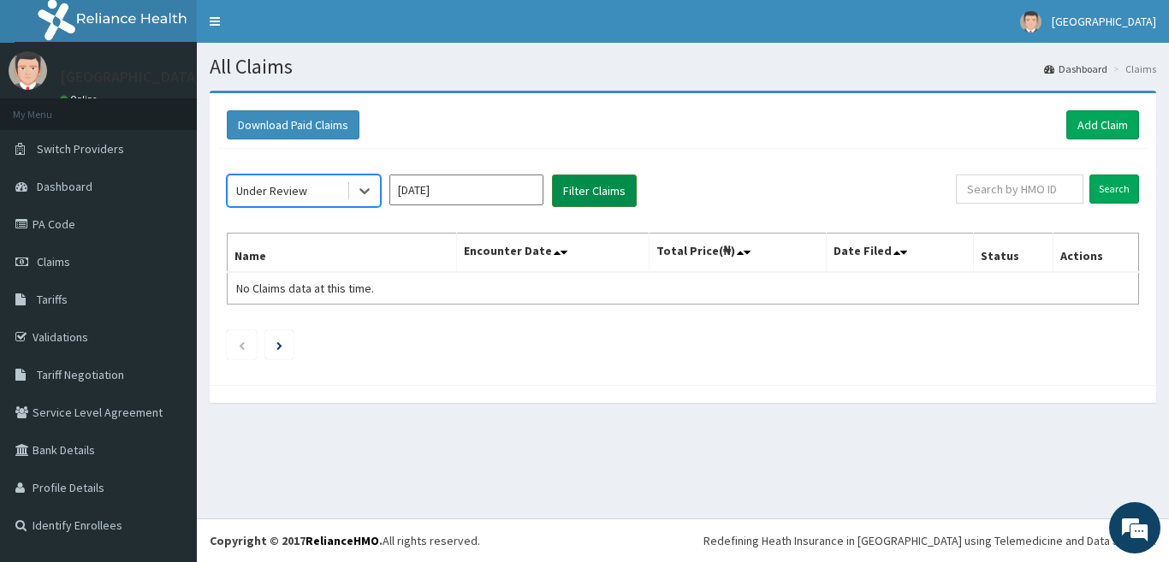
click at [590, 195] on button "Filter Claims" at bounding box center [594, 191] width 85 height 33
click at [372, 192] on icon at bounding box center [364, 190] width 17 height 17
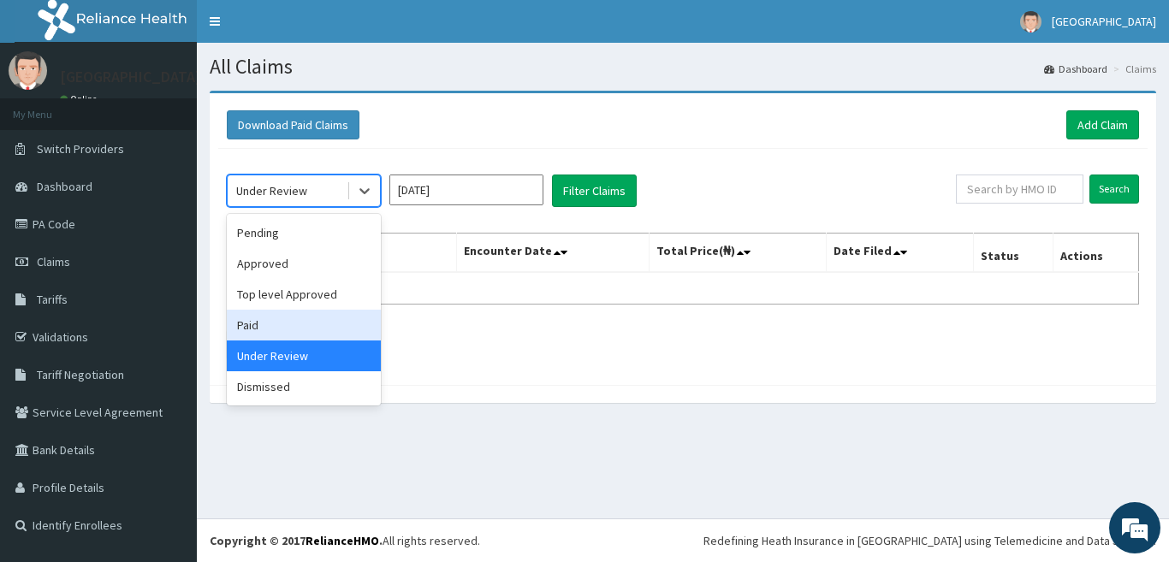
click at [305, 323] on div "Paid" at bounding box center [304, 325] width 154 height 31
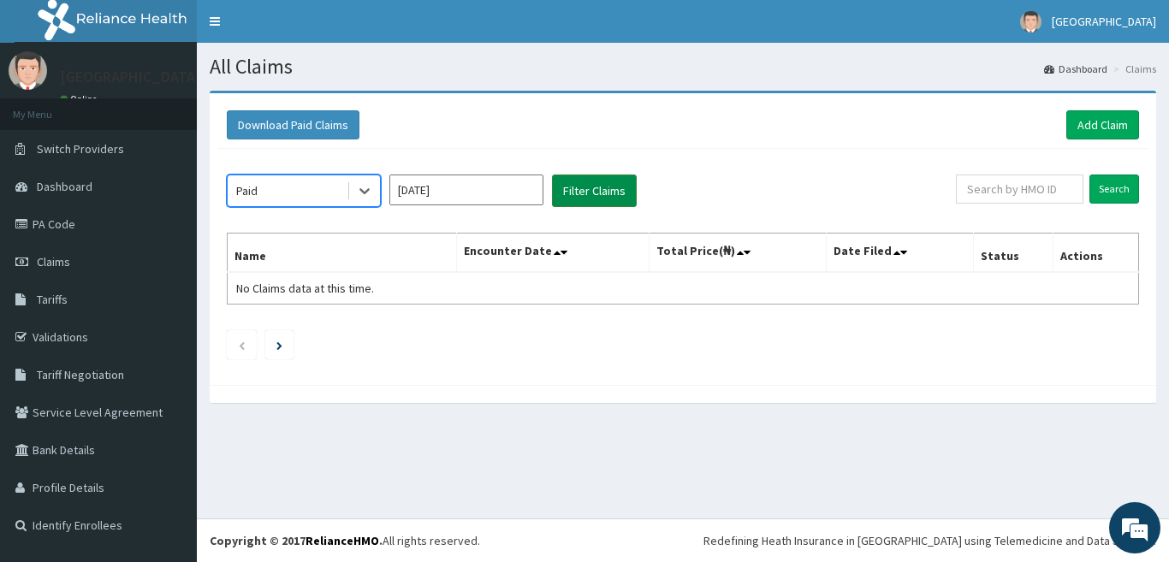
click at [585, 193] on button "Filter Claims" at bounding box center [594, 191] width 85 height 33
click at [339, 181] on div "Paid" at bounding box center [287, 190] width 119 height 27
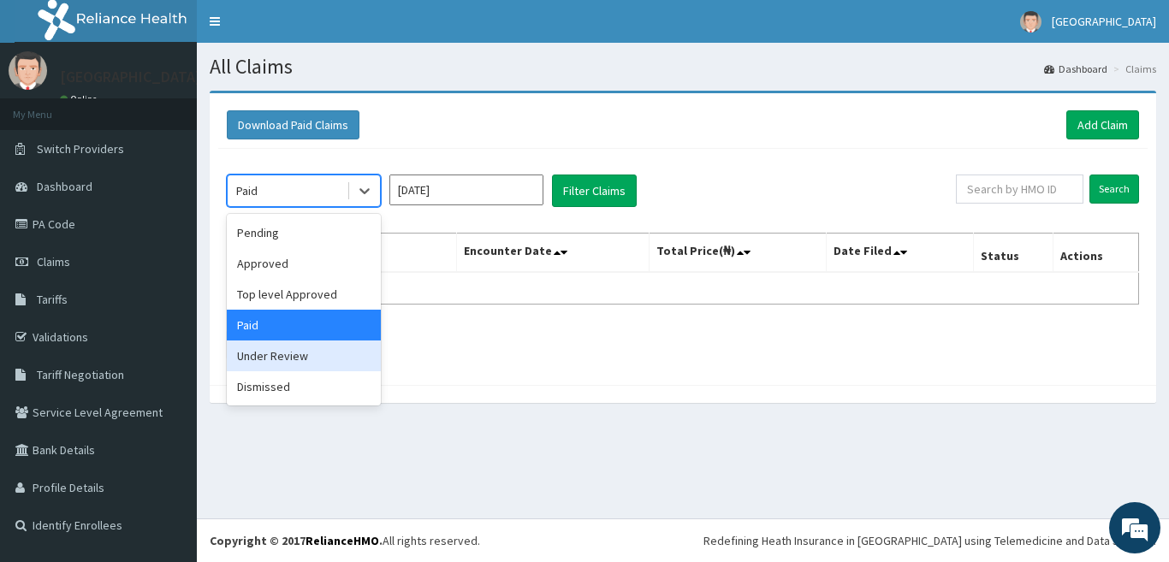
click at [306, 361] on div "Under Review" at bounding box center [304, 356] width 154 height 31
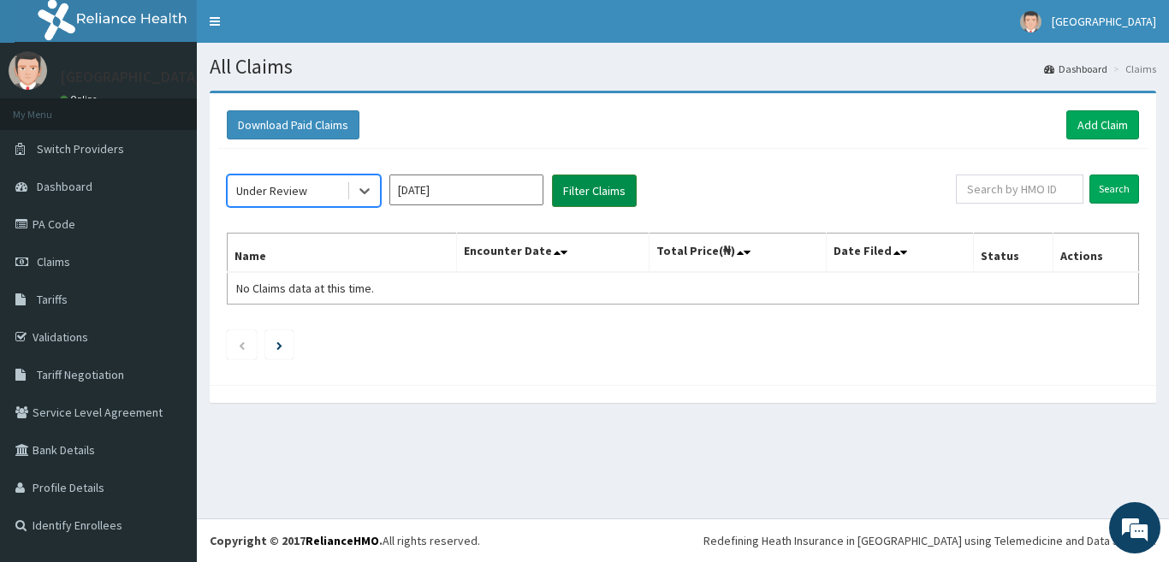
click at [614, 197] on button "Filter Claims" at bounding box center [594, 191] width 85 height 33
click at [336, 197] on div "Under Review" at bounding box center [287, 190] width 119 height 27
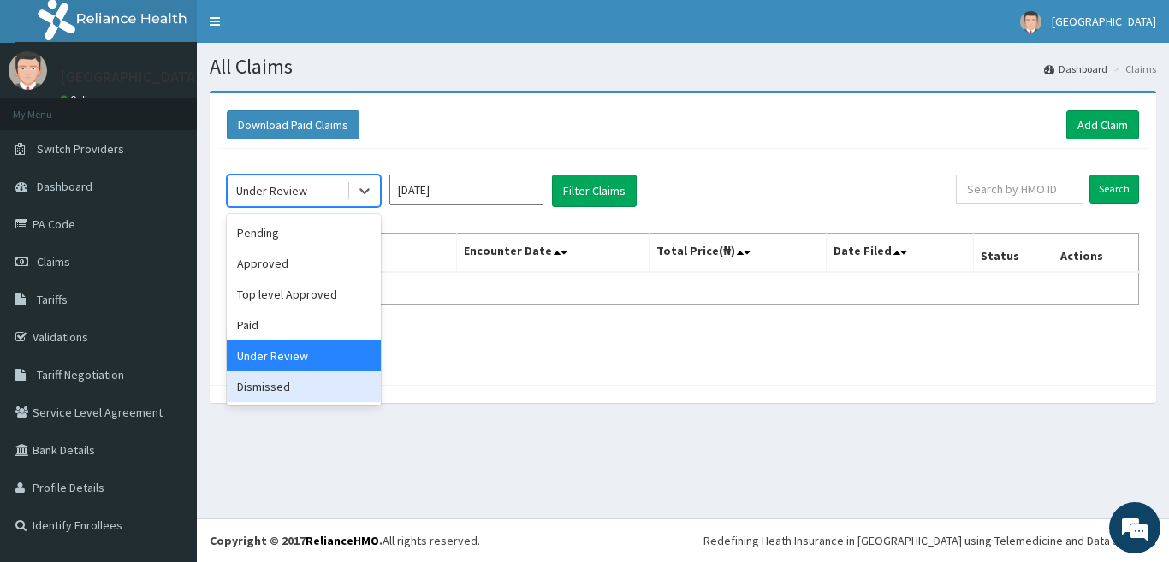
click at [290, 397] on div "Dismissed" at bounding box center [304, 386] width 154 height 31
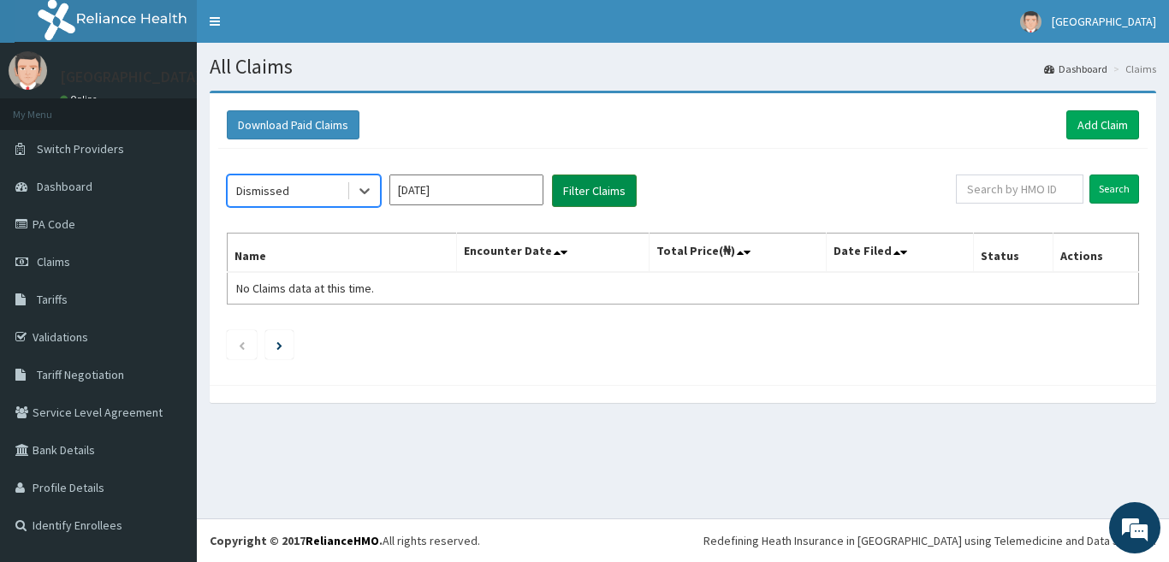
click at [603, 192] on button "Filter Claims" at bounding box center [594, 191] width 85 height 33
click at [489, 200] on input "Aug 2025" at bounding box center [466, 190] width 154 height 31
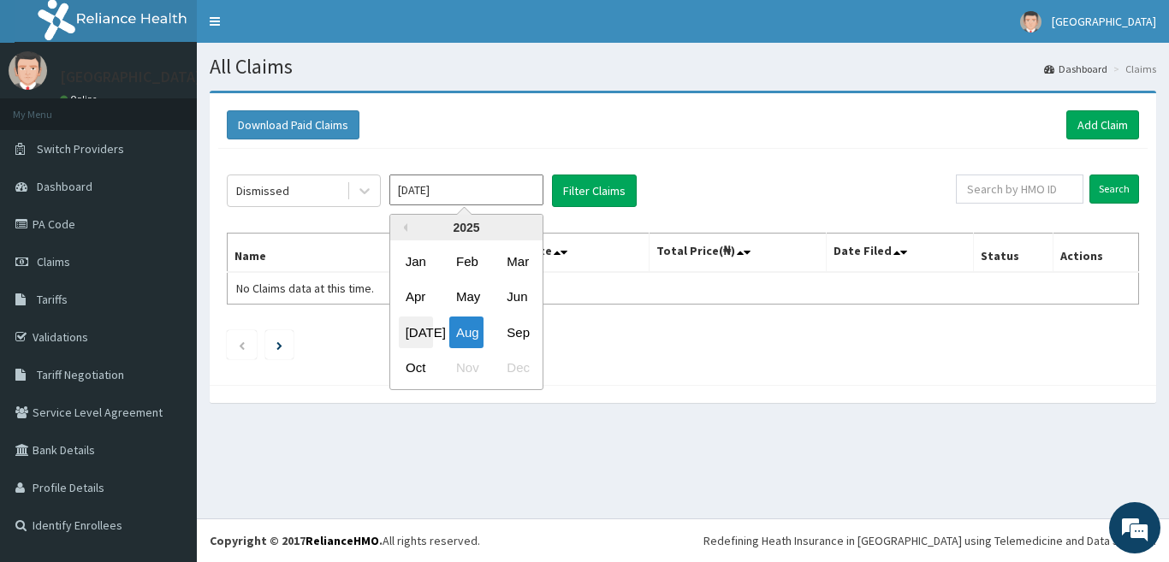
click at [413, 324] on div "Jul" at bounding box center [416, 333] width 34 height 32
type input "Jul 2025"
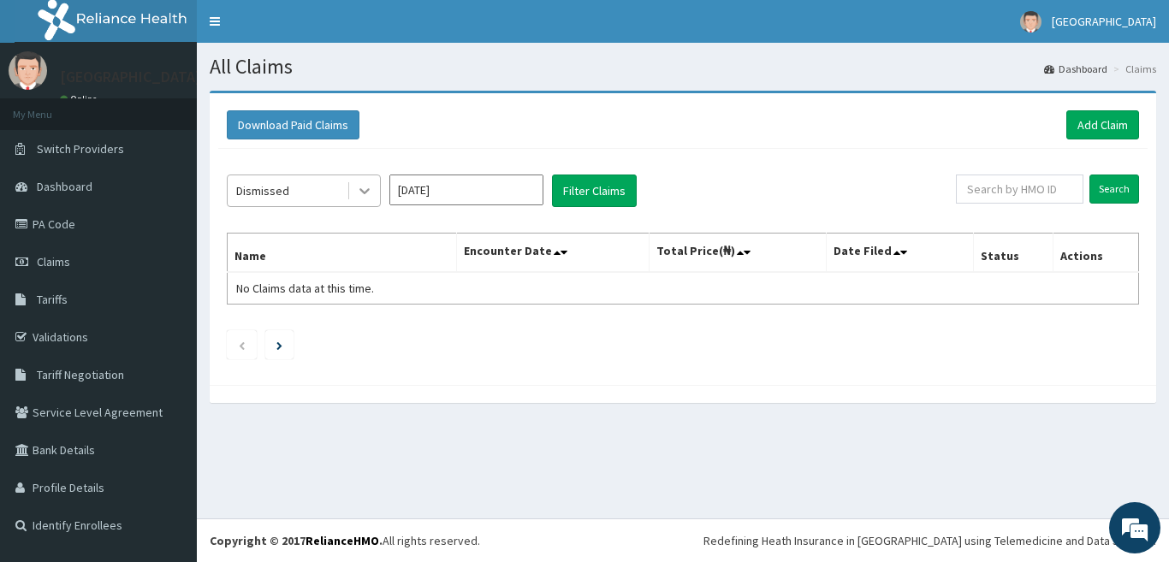
click at [365, 199] on icon at bounding box center [364, 190] width 17 height 17
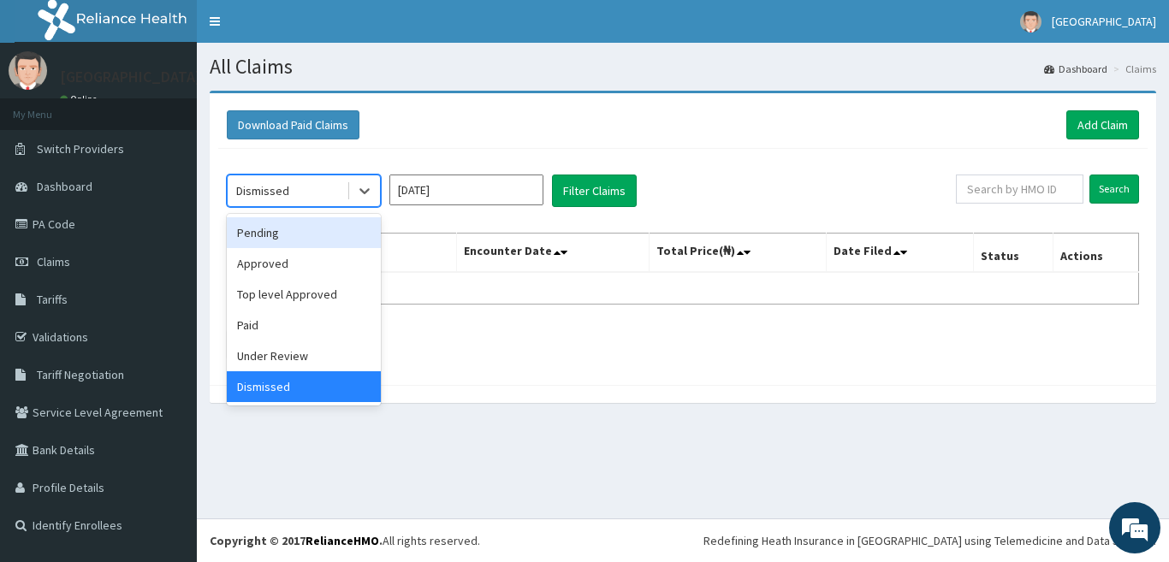
click at [348, 233] on div "Pending" at bounding box center [304, 232] width 154 height 31
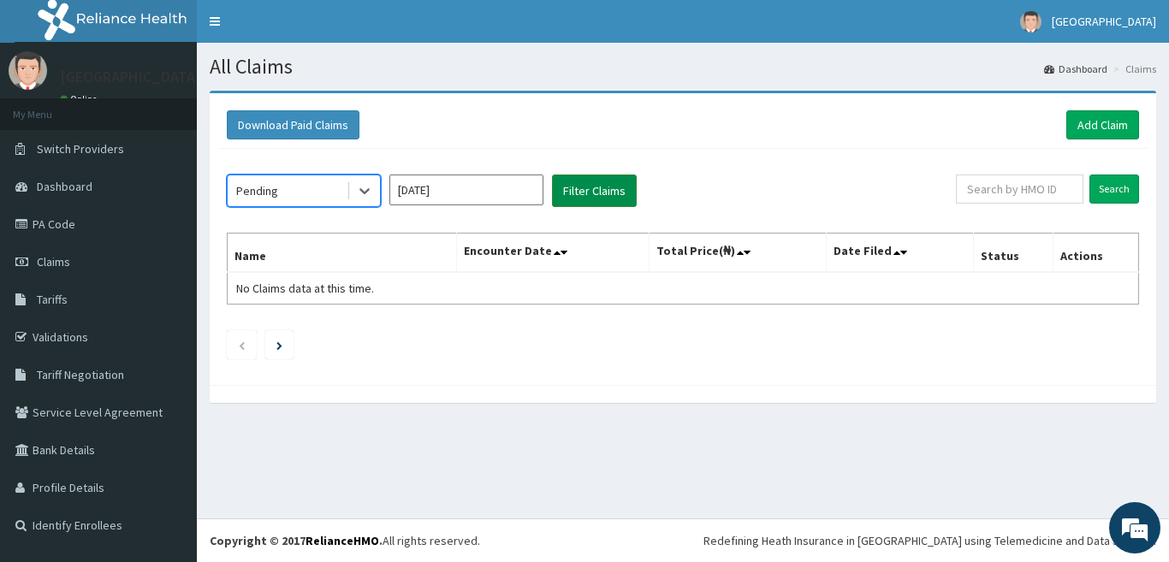
click at [597, 193] on button "Filter Claims" at bounding box center [594, 191] width 85 height 33
click at [360, 189] on icon at bounding box center [364, 192] width 10 height 6
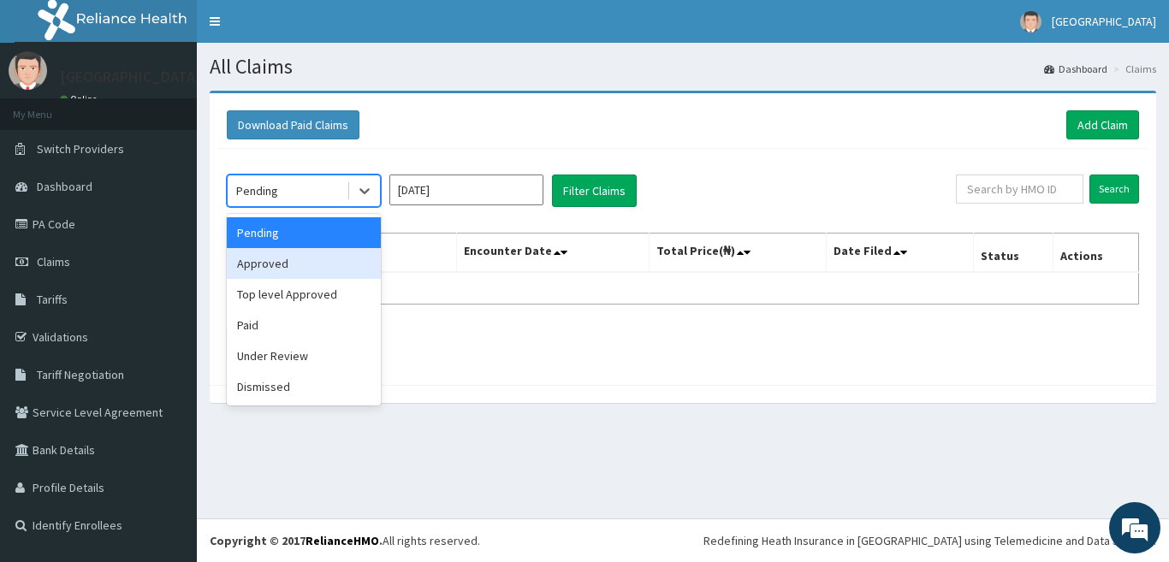
click at [313, 264] on div "Approved" at bounding box center [304, 263] width 154 height 31
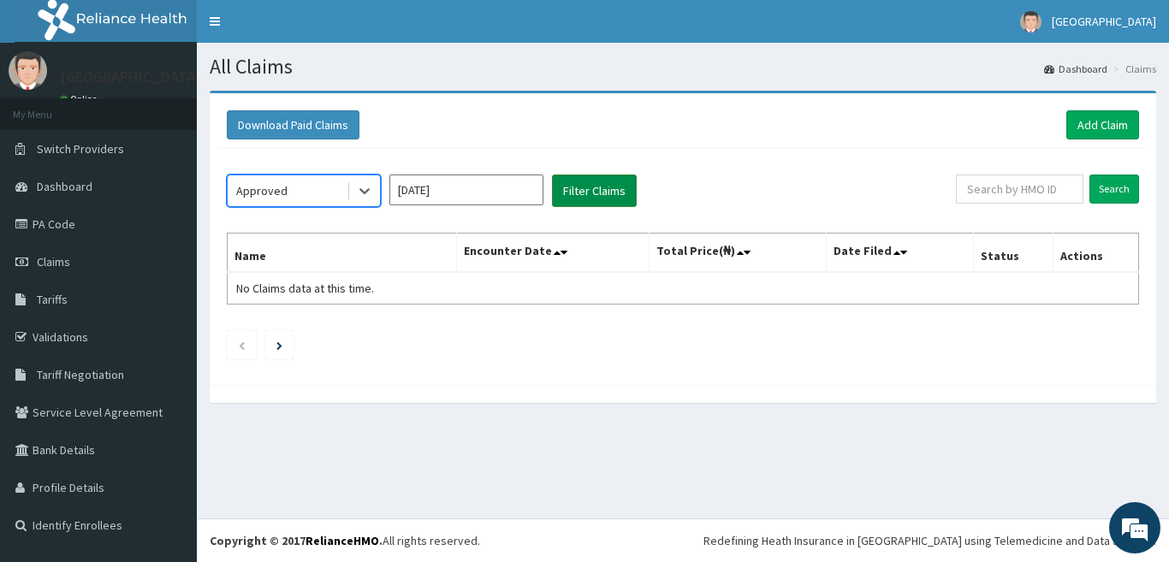
click at [610, 196] on button "Filter Claims" at bounding box center [594, 191] width 85 height 33
click at [364, 197] on icon at bounding box center [364, 190] width 17 height 17
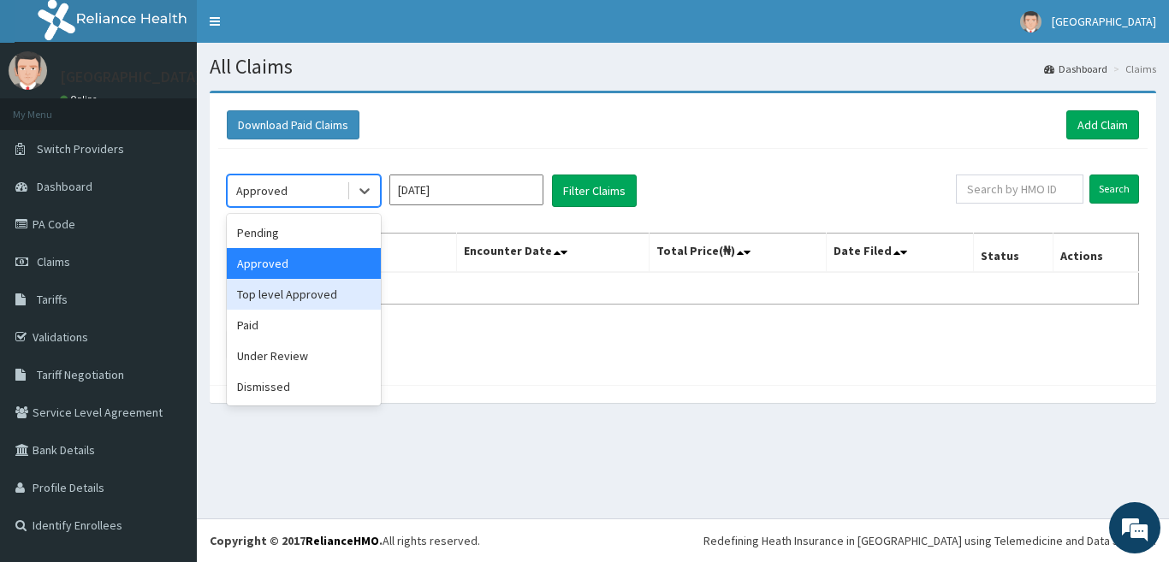
click at [313, 293] on div "Top level Approved" at bounding box center [304, 294] width 154 height 31
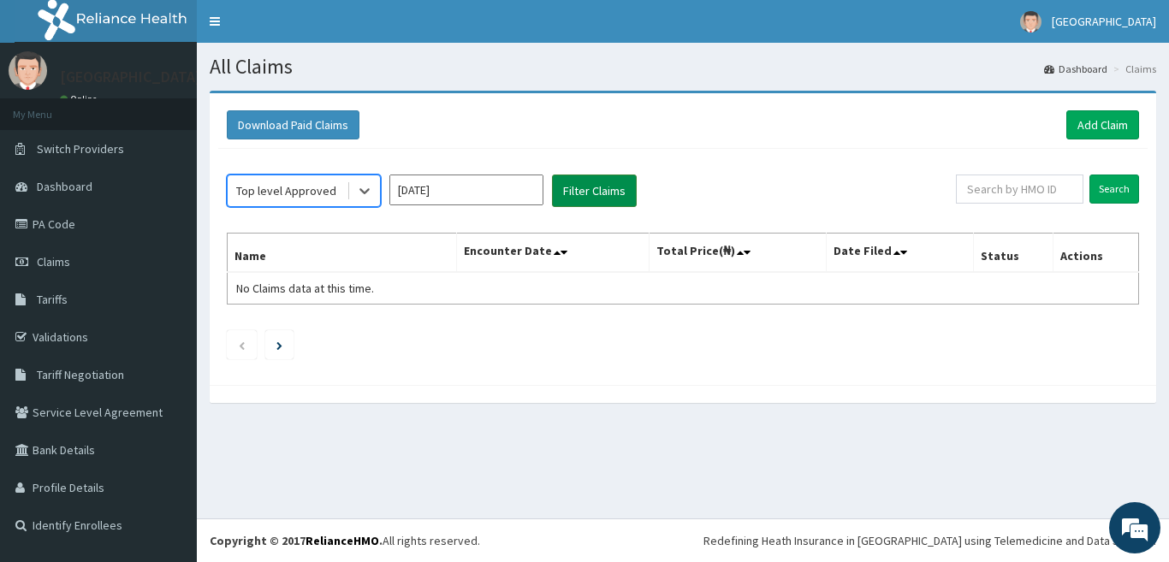
click at [629, 183] on button "Filter Claims" at bounding box center [594, 191] width 85 height 33
click at [354, 186] on div at bounding box center [364, 190] width 31 height 31
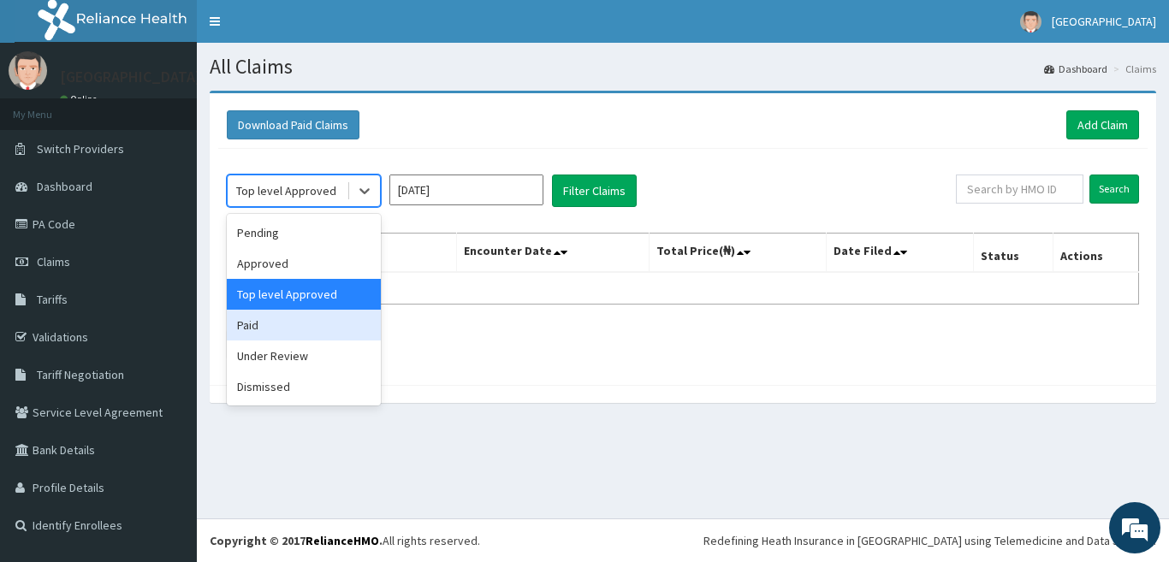
click at [282, 327] on div "Paid" at bounding box center [304, 325] width 154 height 31
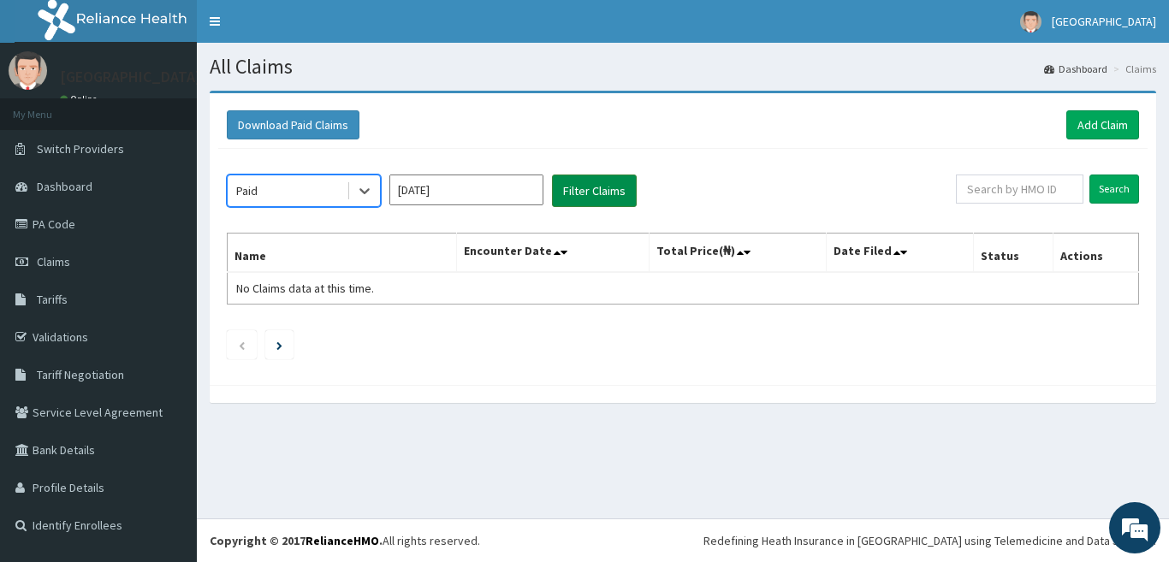
click at [579, 194] on button "Filter Claims" at bounding box center [594, 191] width 85 height 33
click at [355, 190] on div at bounding box center [364, 190] width 31 height 31
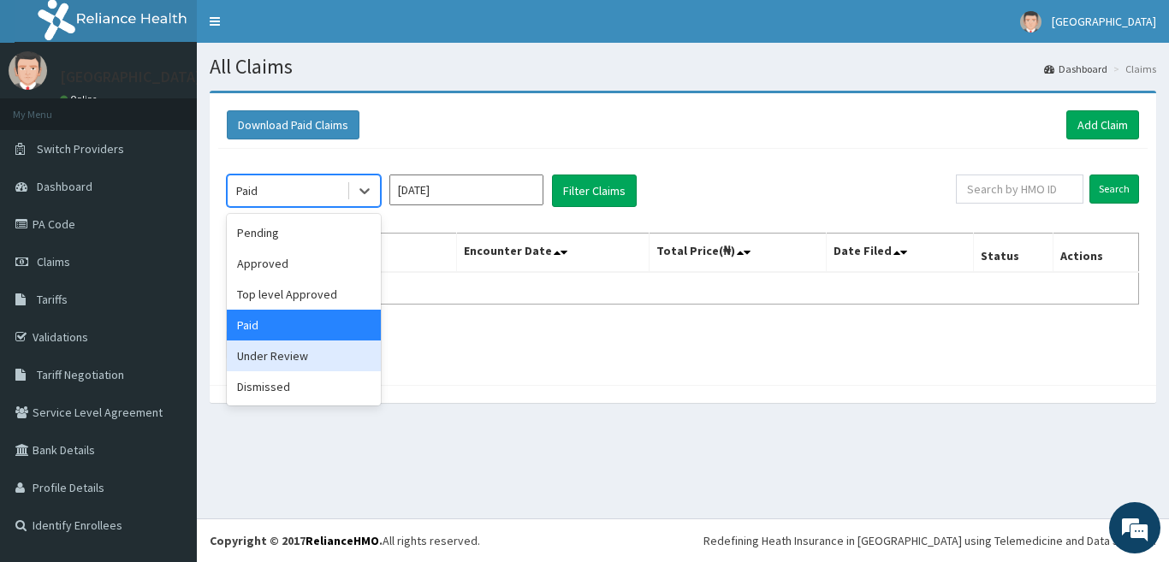
click at [287, 357] on div "Under Review" at bounding box center [304, 356] width 154 height 31
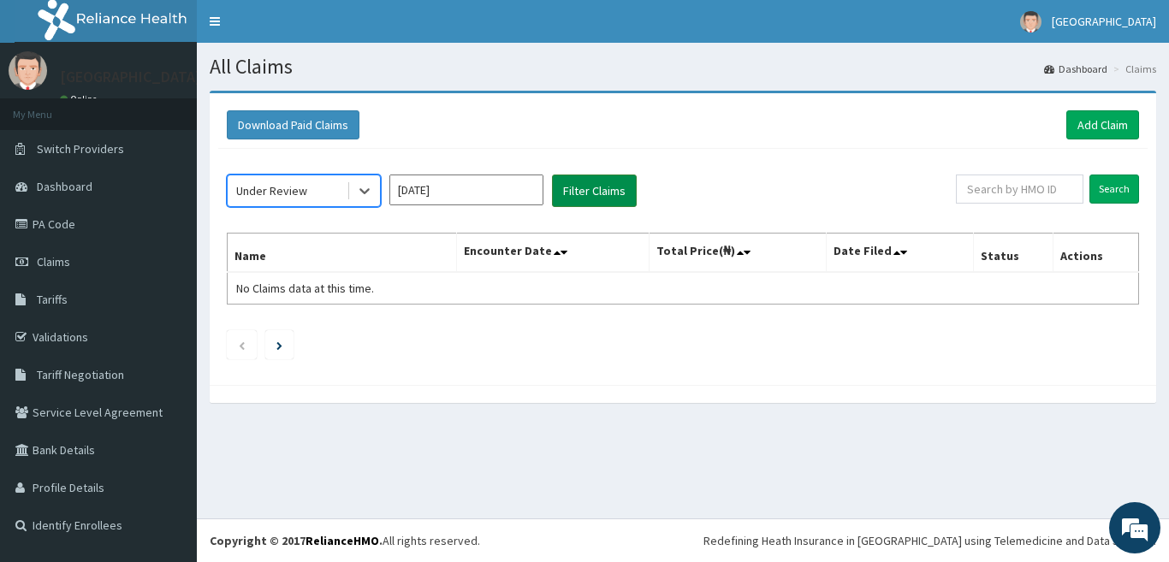
click at [590, 196] on button "Filter Claims" at bounding box center [594, 191] width 85 height 33
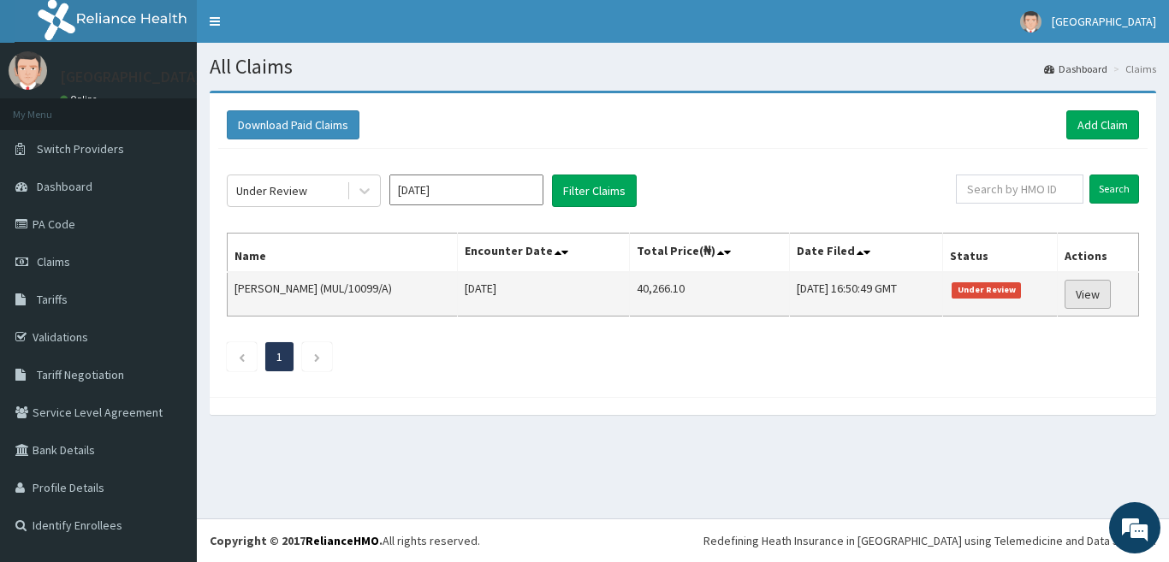
click at [1098, 300] on link "View" at bounding box center [1088, 294] width 46 height 29
